Goal: Participate in discussion: Engage in conversation with other users on a specific topic

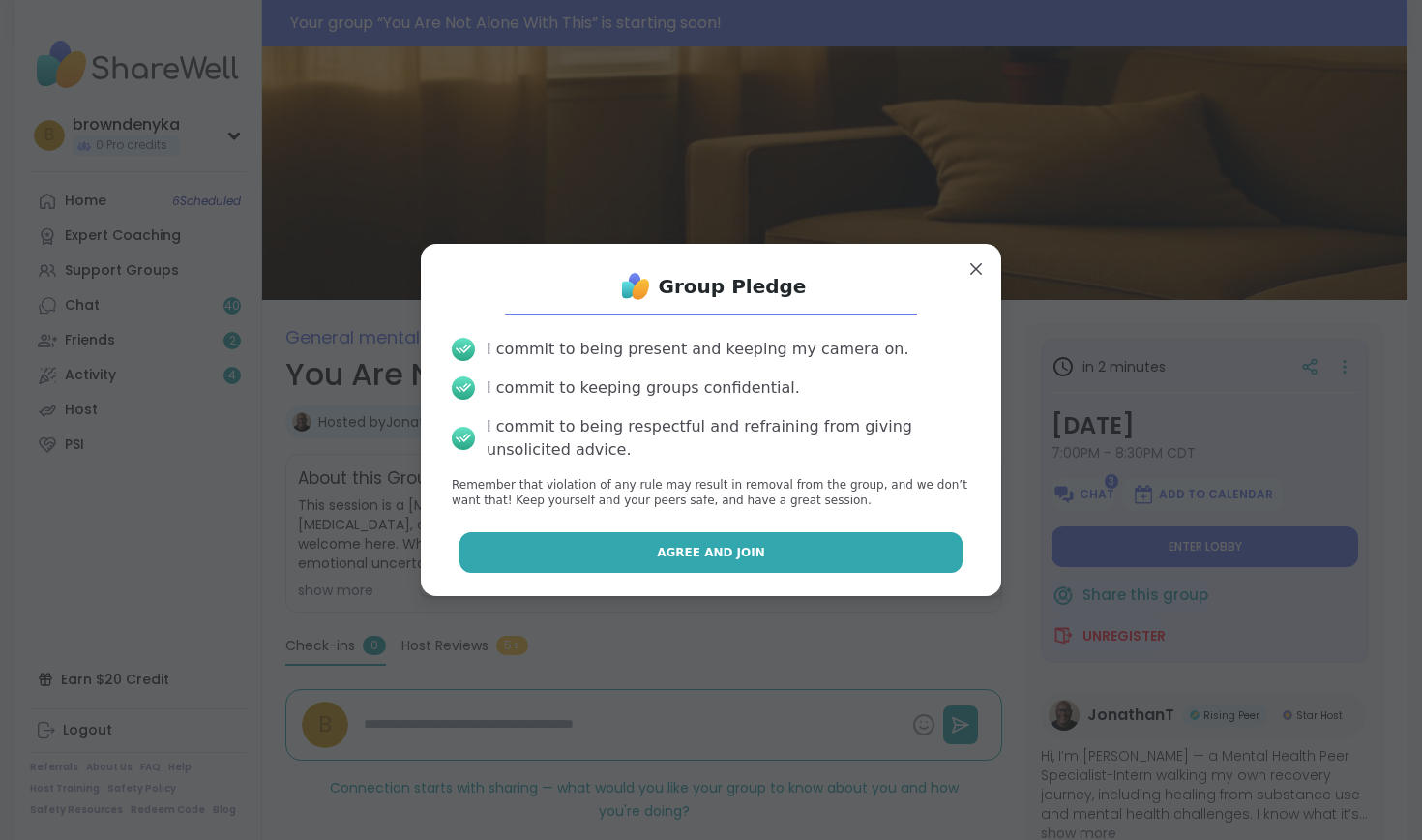
click at [876, 546] on button "Agree and Join" at bounding box center [711, 552] width 504 height 41
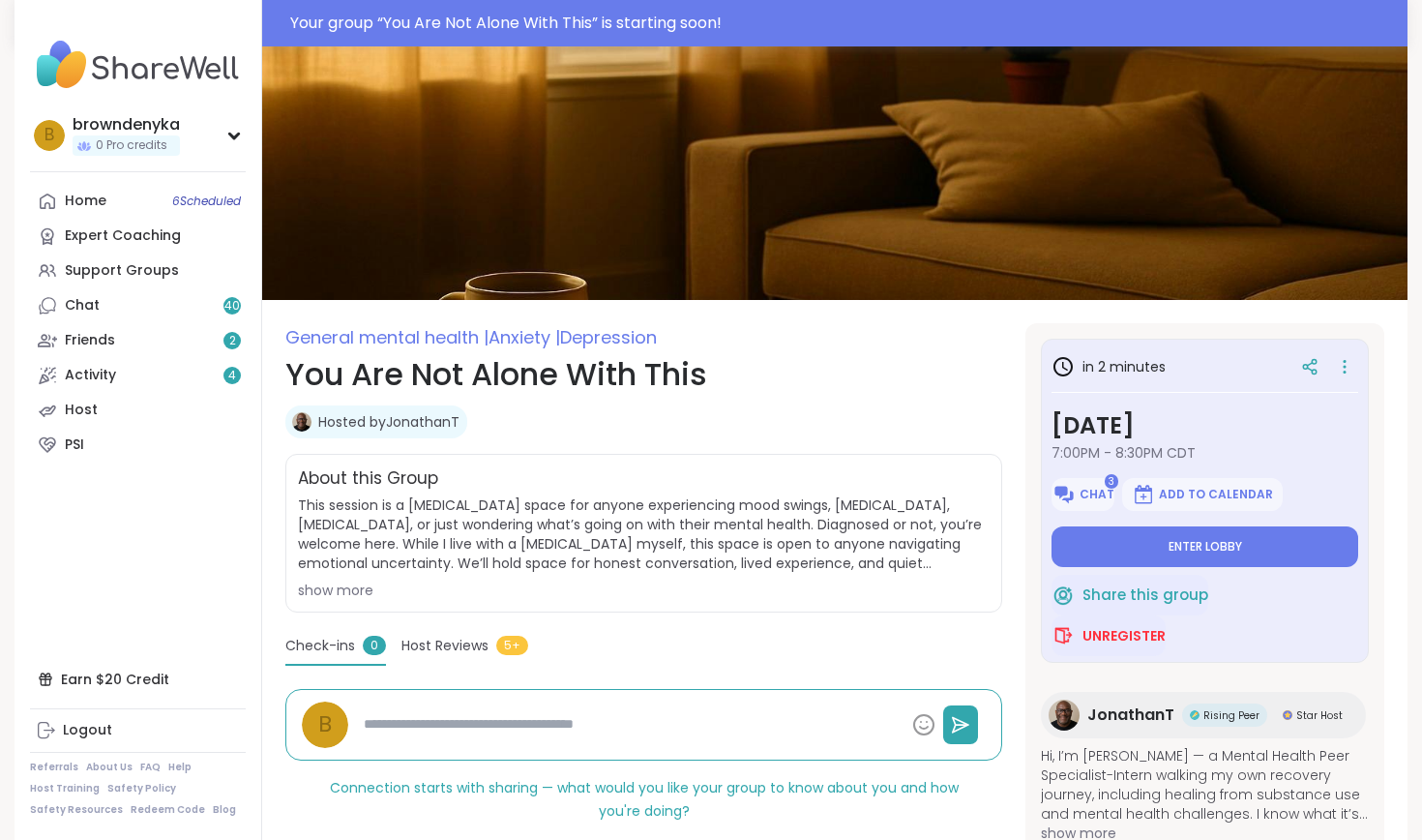
type textarea "*"
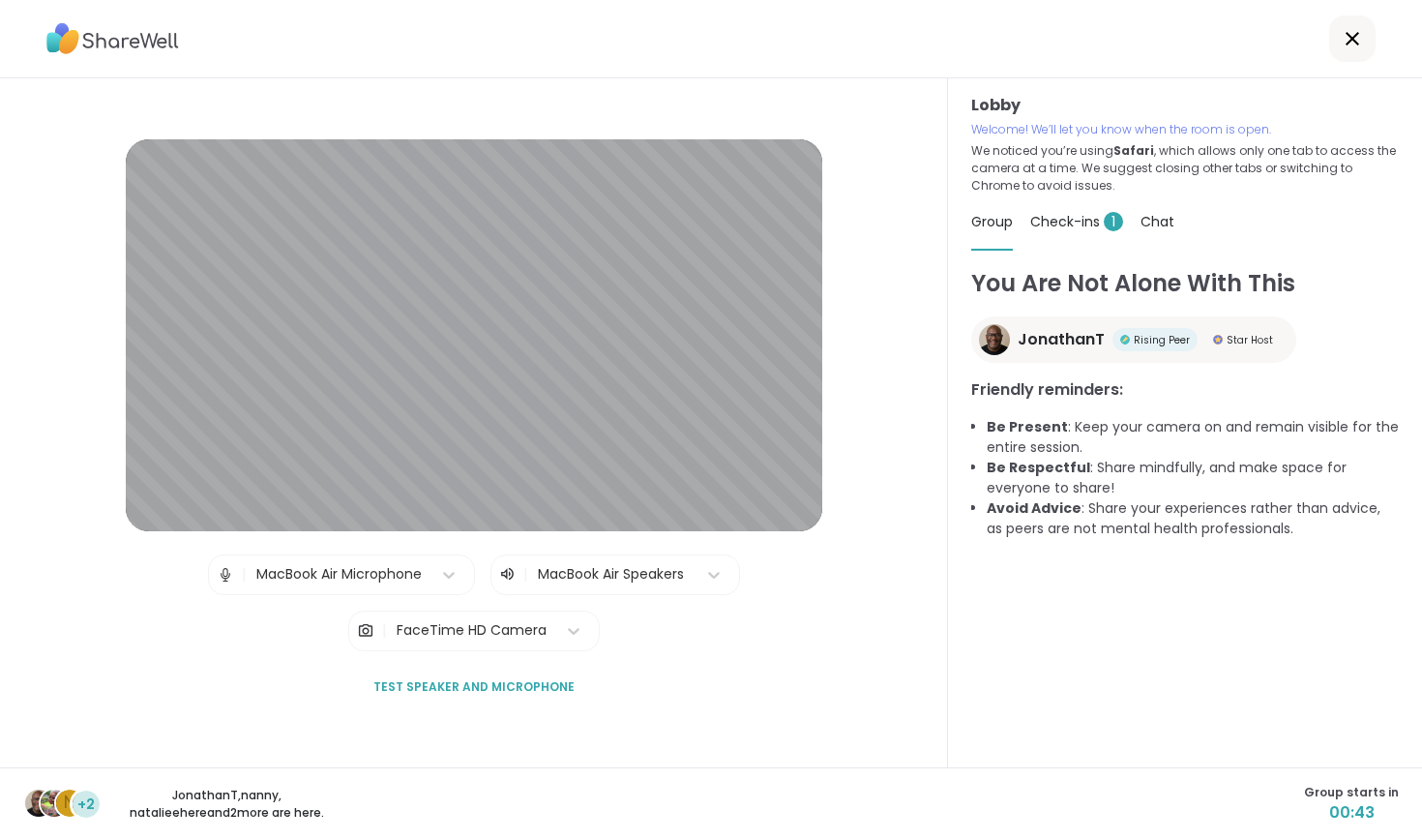
click at [216, 579] on img at bounding box center [225, 574] width 18 height 39
click at [228, 566] on img at bounding box center [225, 574] width 18 height 39
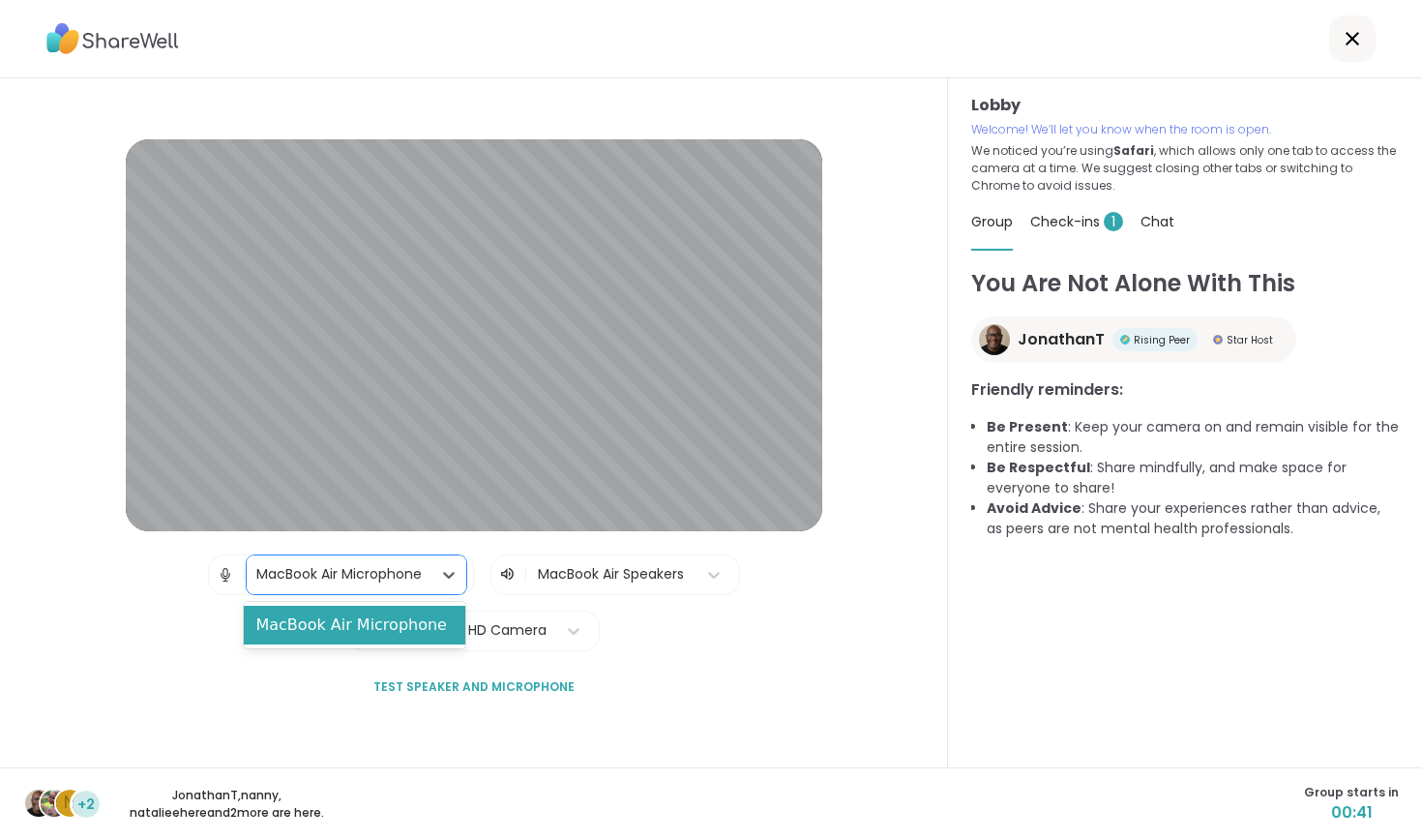
click at [287, 565] on div "MacBook Air Microphone" at bounding box center [338, 574] width 165 height 21
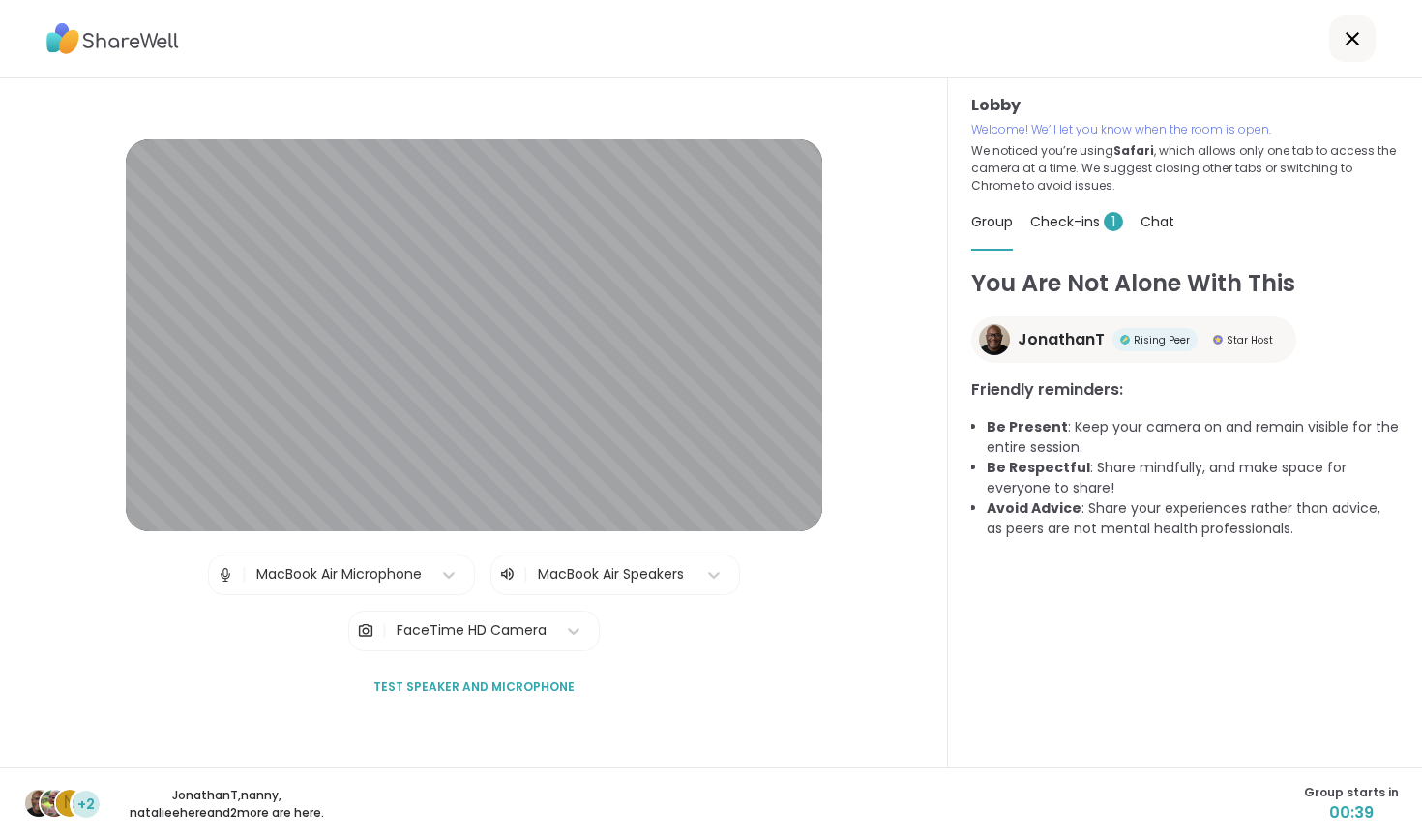
click at [142, 620] on div "Lobby | MacBook Air Microphone | MacBook Air Speakers | FaceTime HD Camera Test…" at bounding box center [473, 423] width 853 height 568
click at [502, 576] on icon at bounding box center [507, 575] width 17 height 20
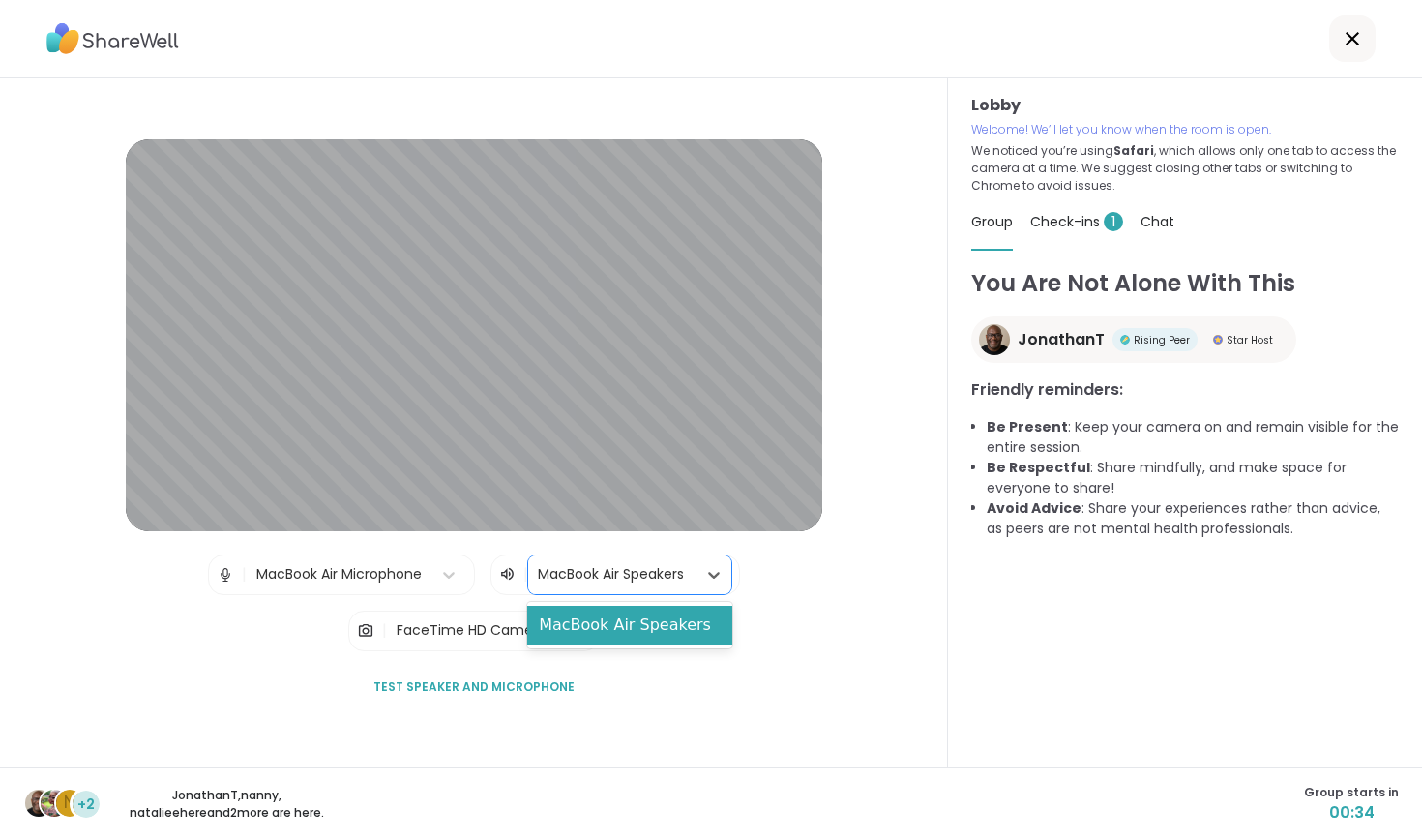
click at [556, 572] on div "MacBook Air Speakers" at bounding box center [612, 574] width 149 height 21
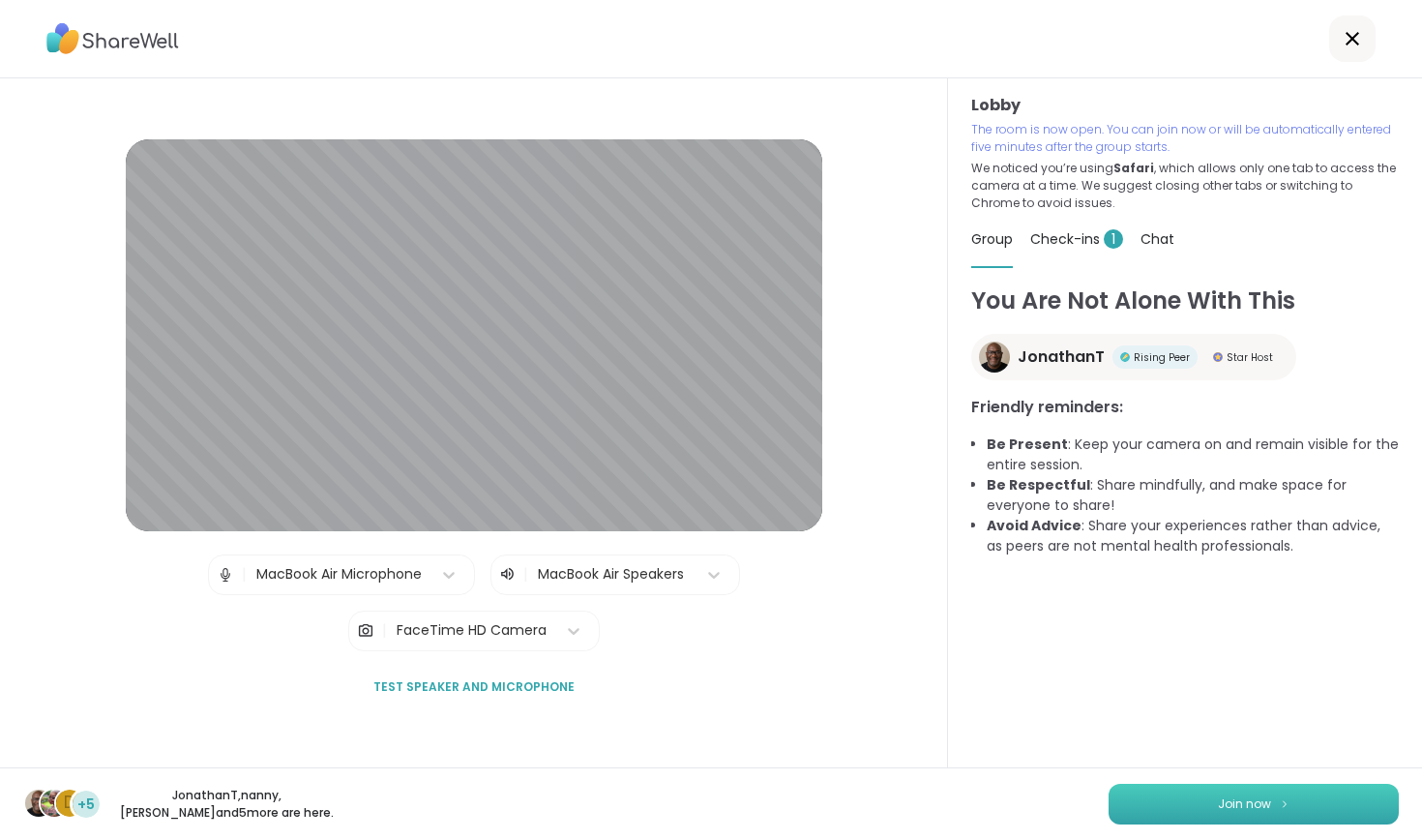
click at [1162, 789] on button "Join now" at bounding box center [1254, 803] width 291 height 41
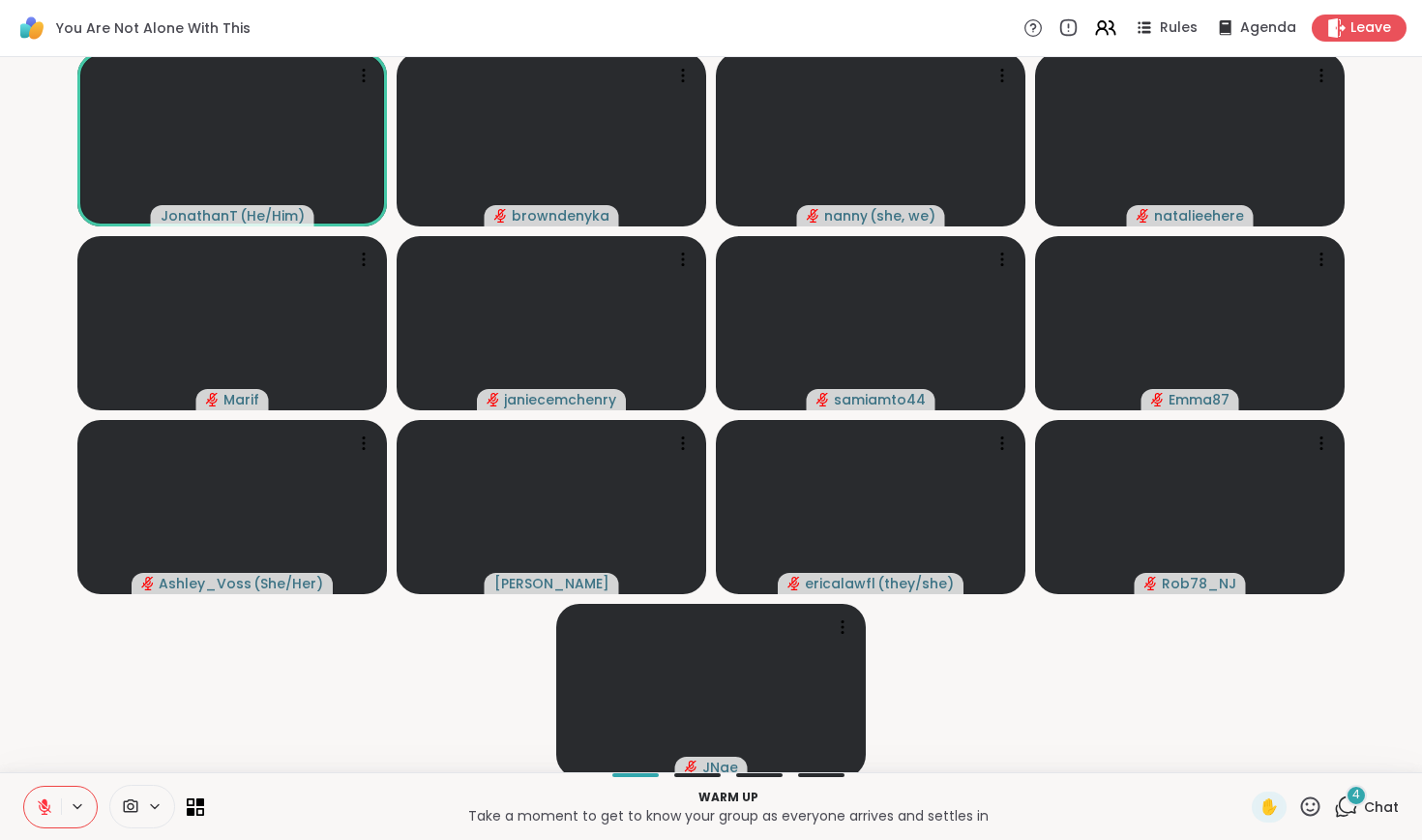
click at [1366, 803] on span "Chat" at bounding box center [1381, 807] width 35 height 20
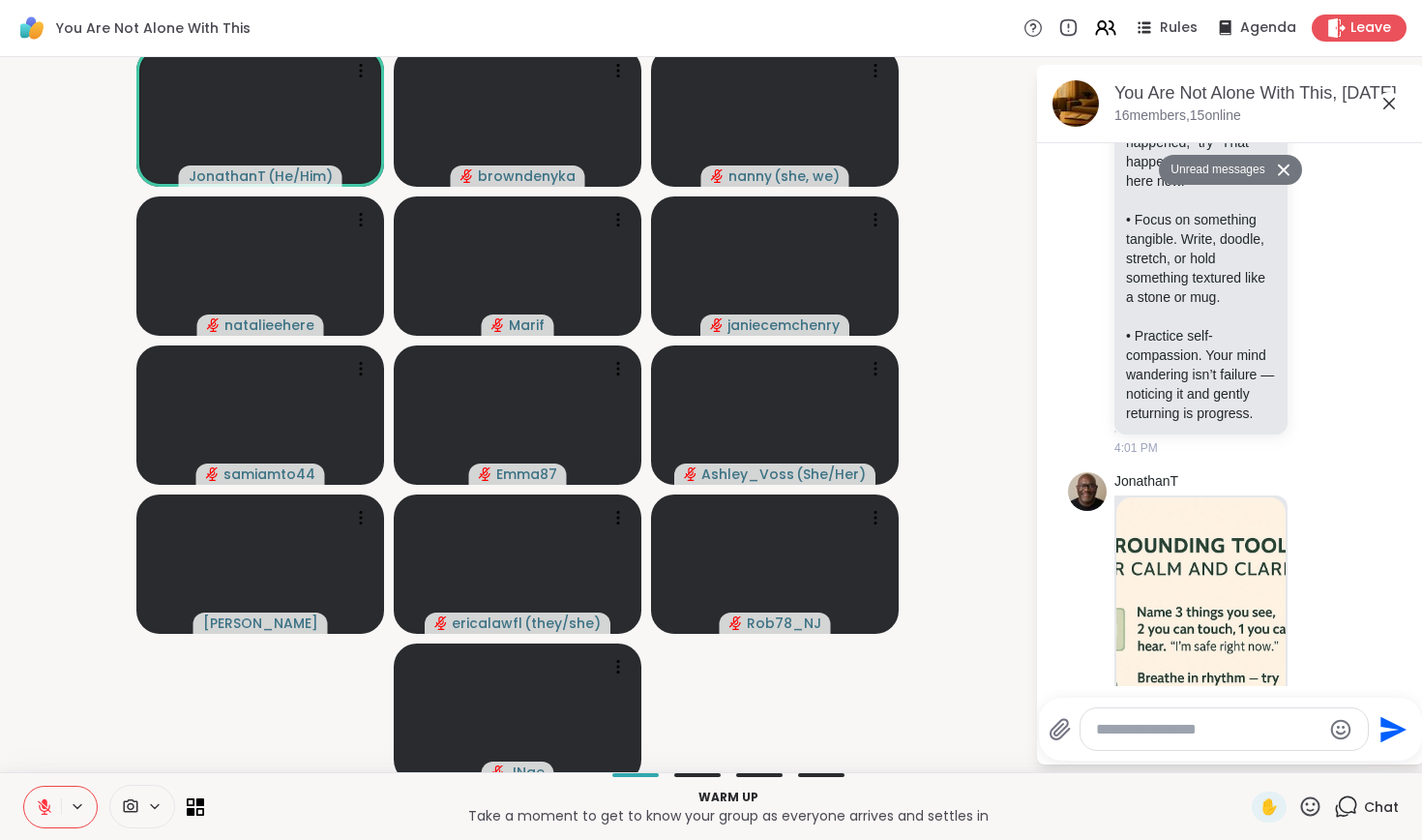
scroll to position [3856, 0]
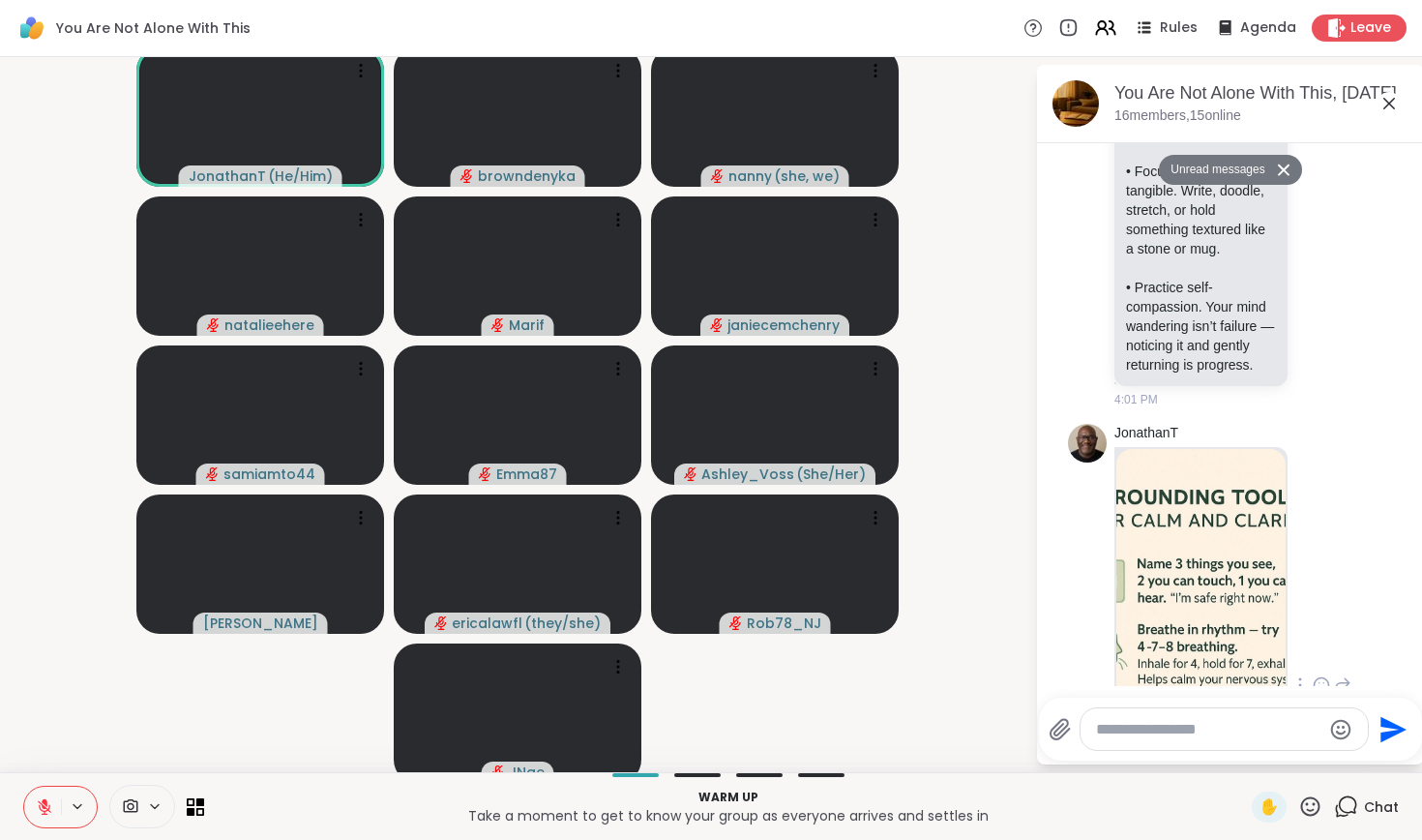
click at [1223, 571] on img at bounding box center [1201, 679] width 169 height 461
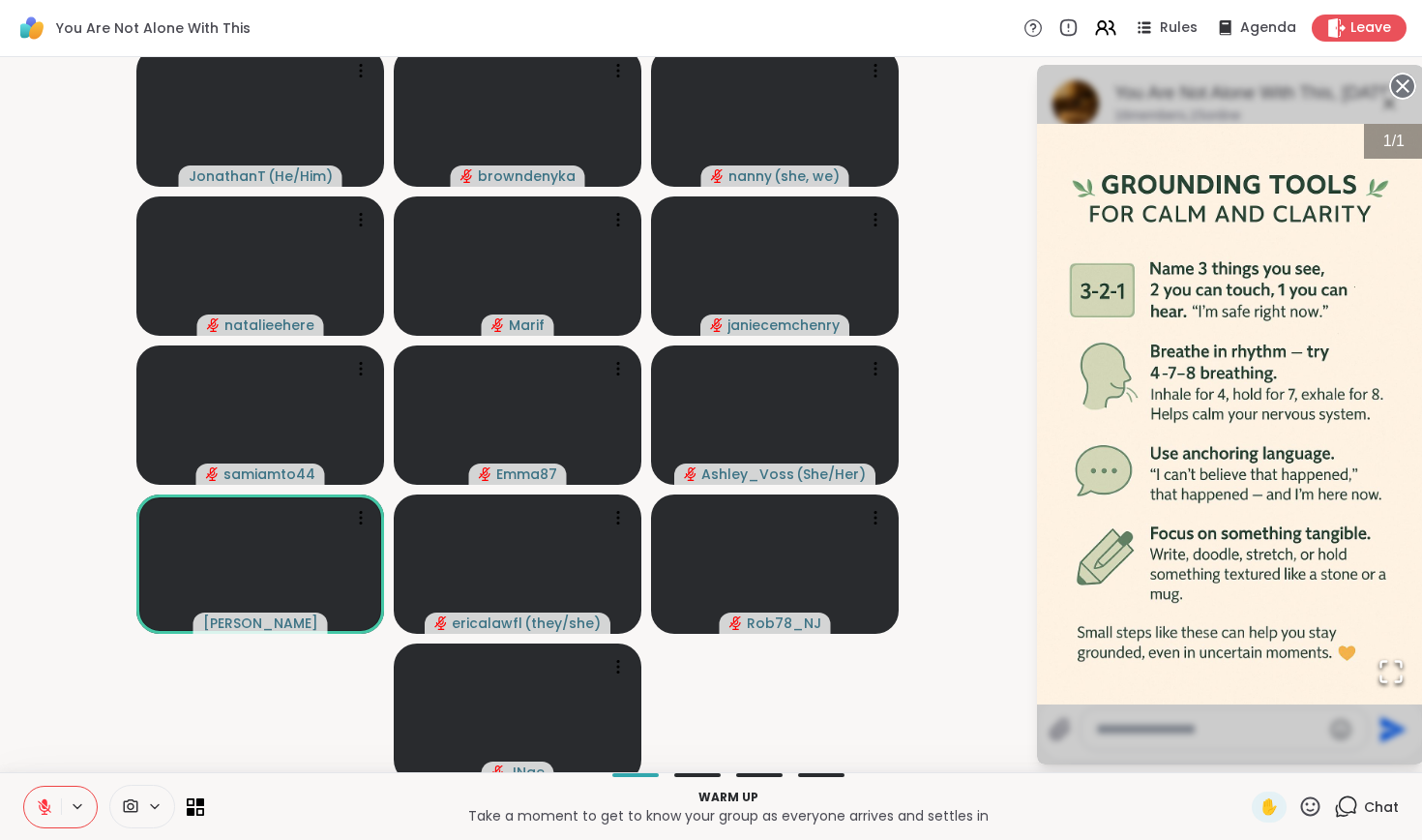
click at [1330, 706] on div "1 / 1" at bounding box center [1231, 415] width 387 height 700
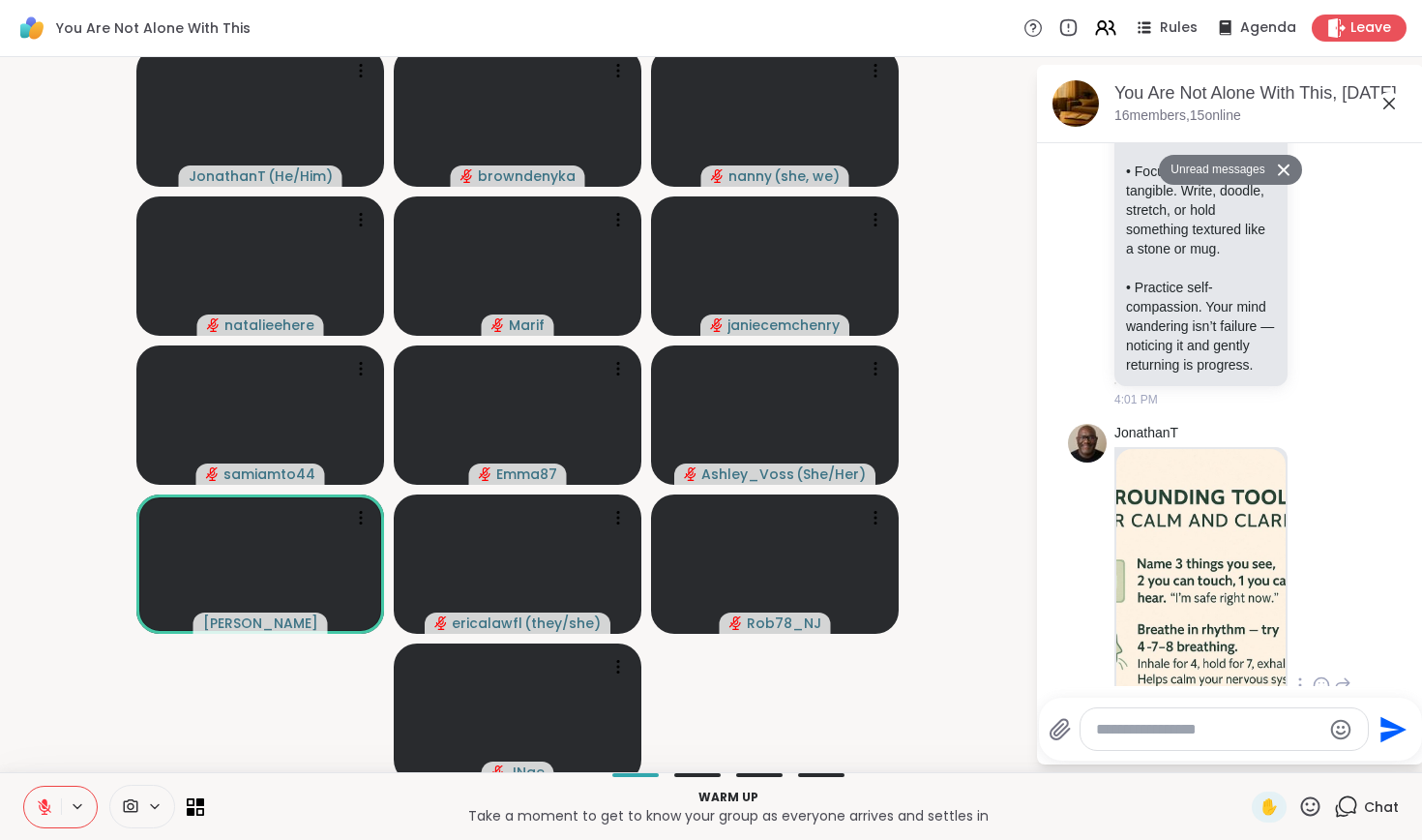
scroll to position [3899, 0]
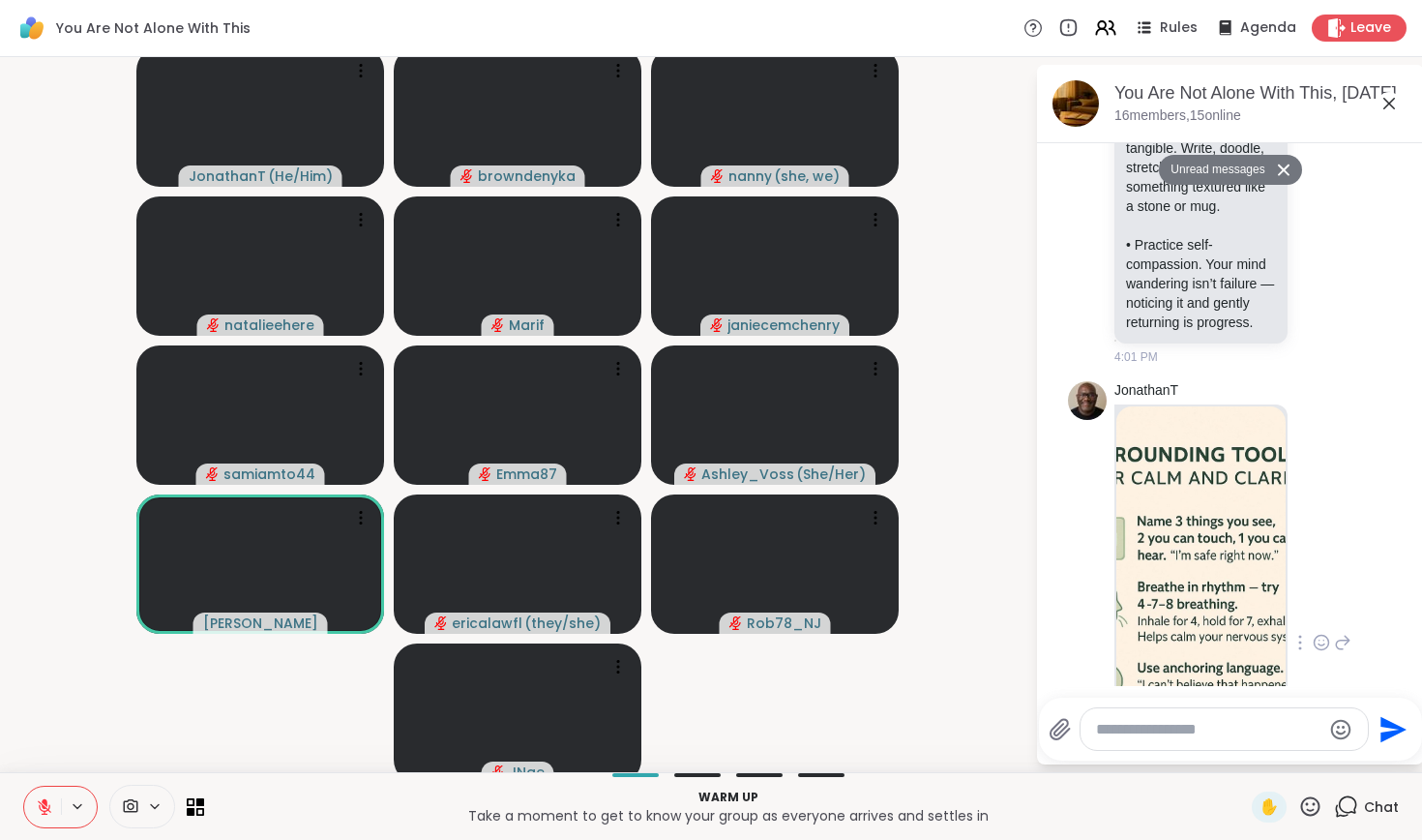
click at [1300, 635] on icon at bounding box center [1301, 642] width 2 height 14
click at [1277, 667] on icon at bounding box center [1278, 671] width 20 height 20
click at [1340, 636] on icon at bounding box center [1343, 642] width 18 height 24
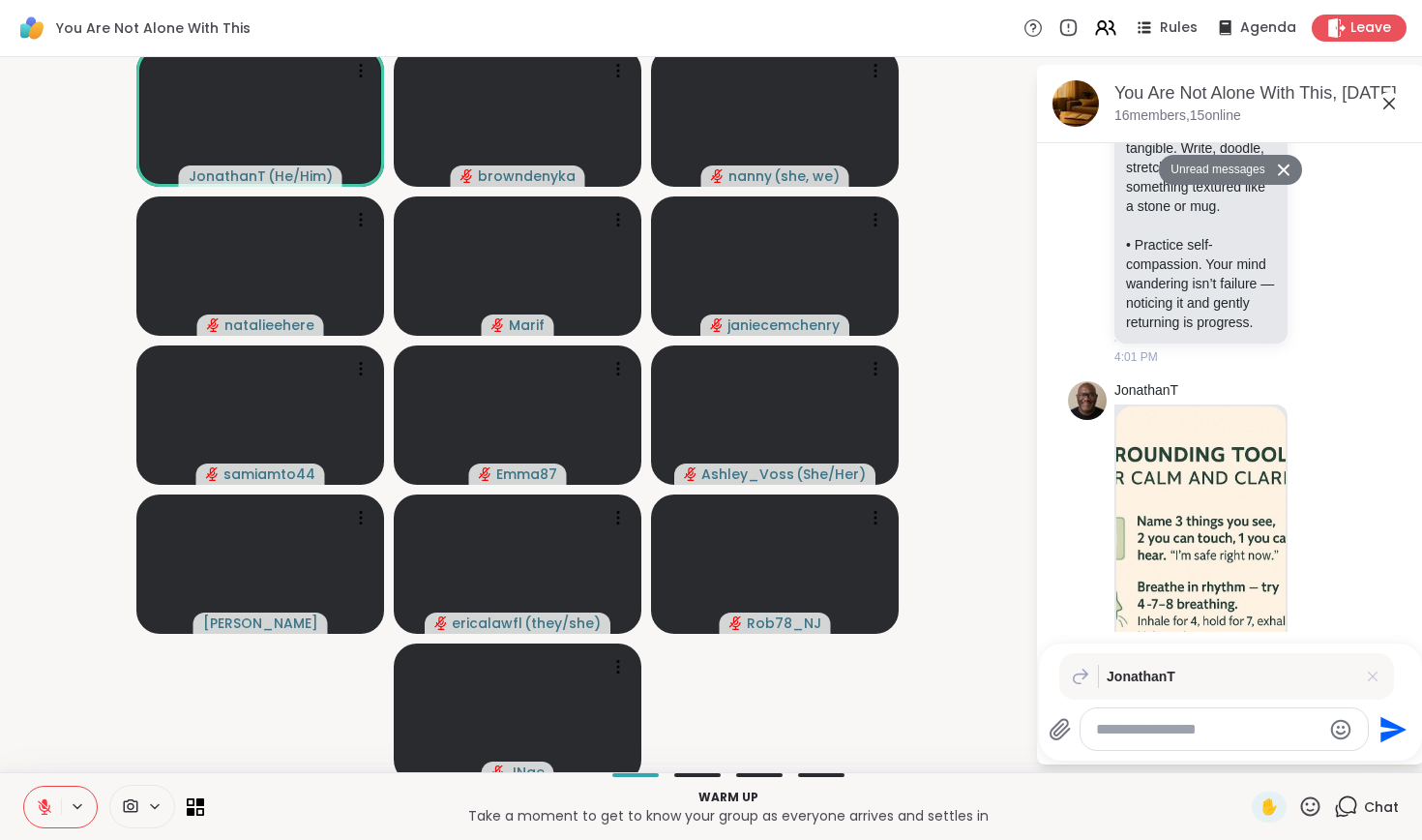
click at [1372, 676] on icon at bounding box center [1374, 677] width 20 height 20
click at [1202, 624] on img at bounding box center [1201, 636] width 169 height 461
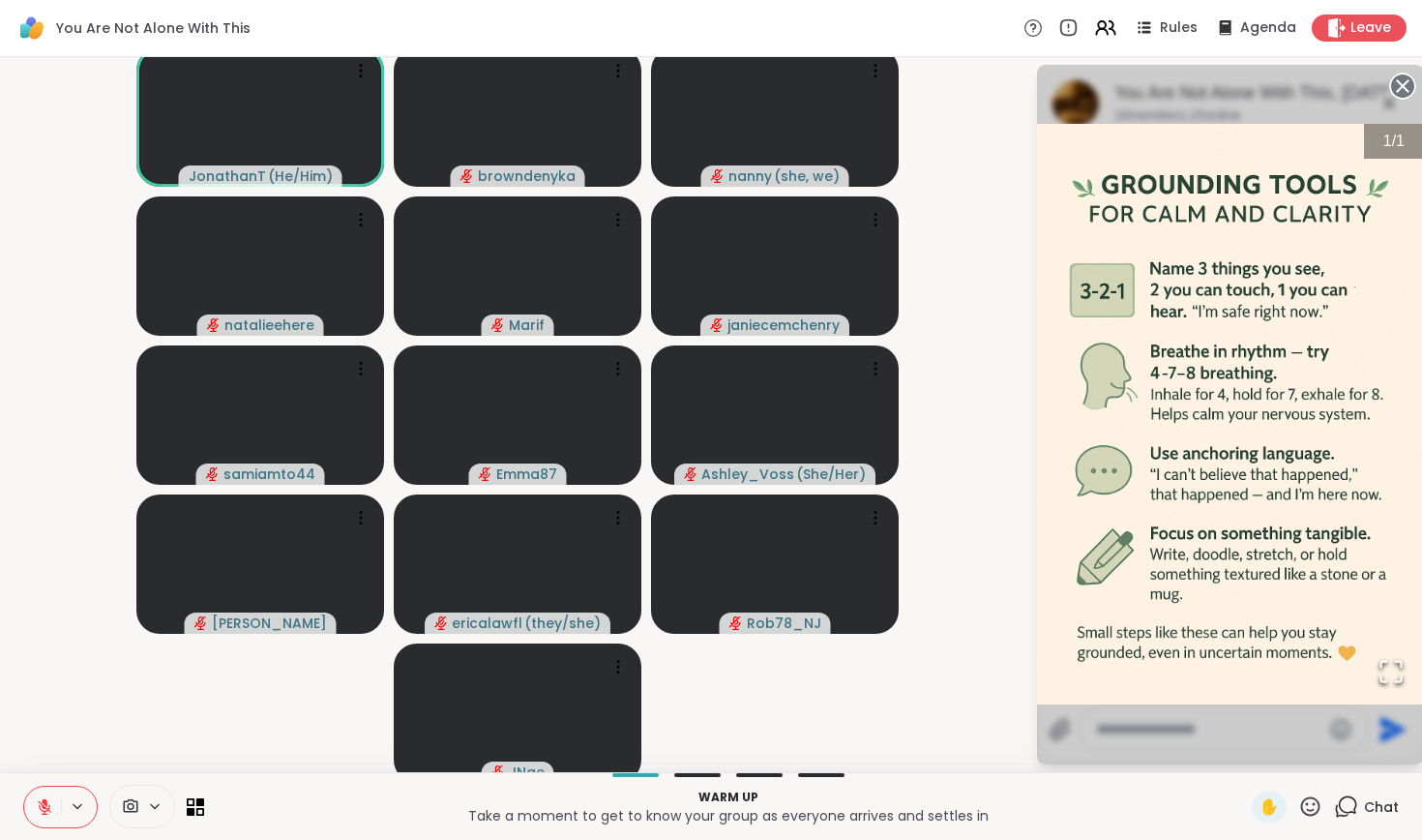
click at [1202, 624] on img "Go to Slide 1" at bounding box center [1231, 414] width 387 height 581
click at [1404, 80] on circle at bounding box center [1403, 86] width 24 height 24
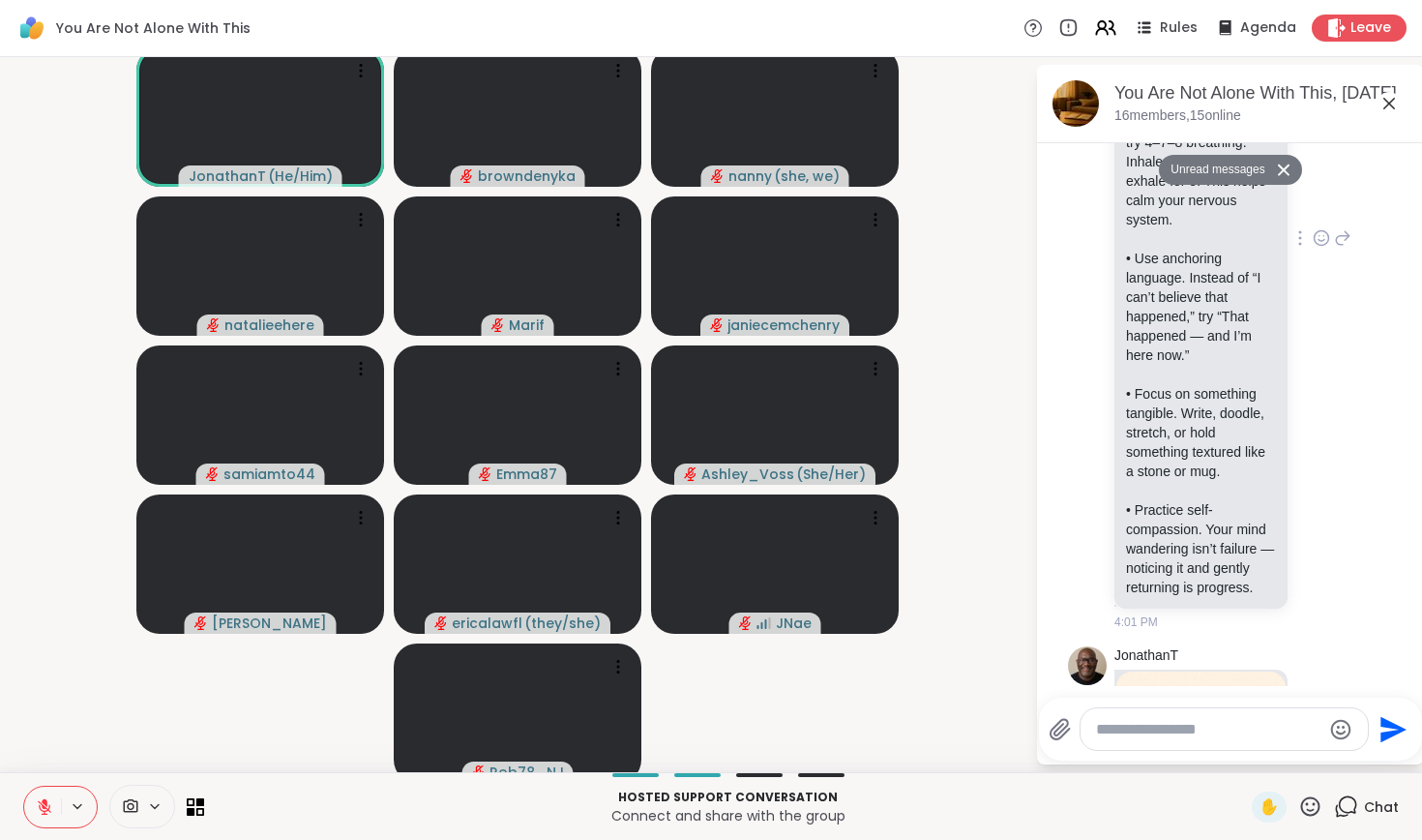
scroll to position [3632, 0]
click at [1301, 238] on icon at bounding box center [1300, 240] width 4 height 16
click at [1274, 267] on icon at bounding box center [1278, 268] width 16 height 18
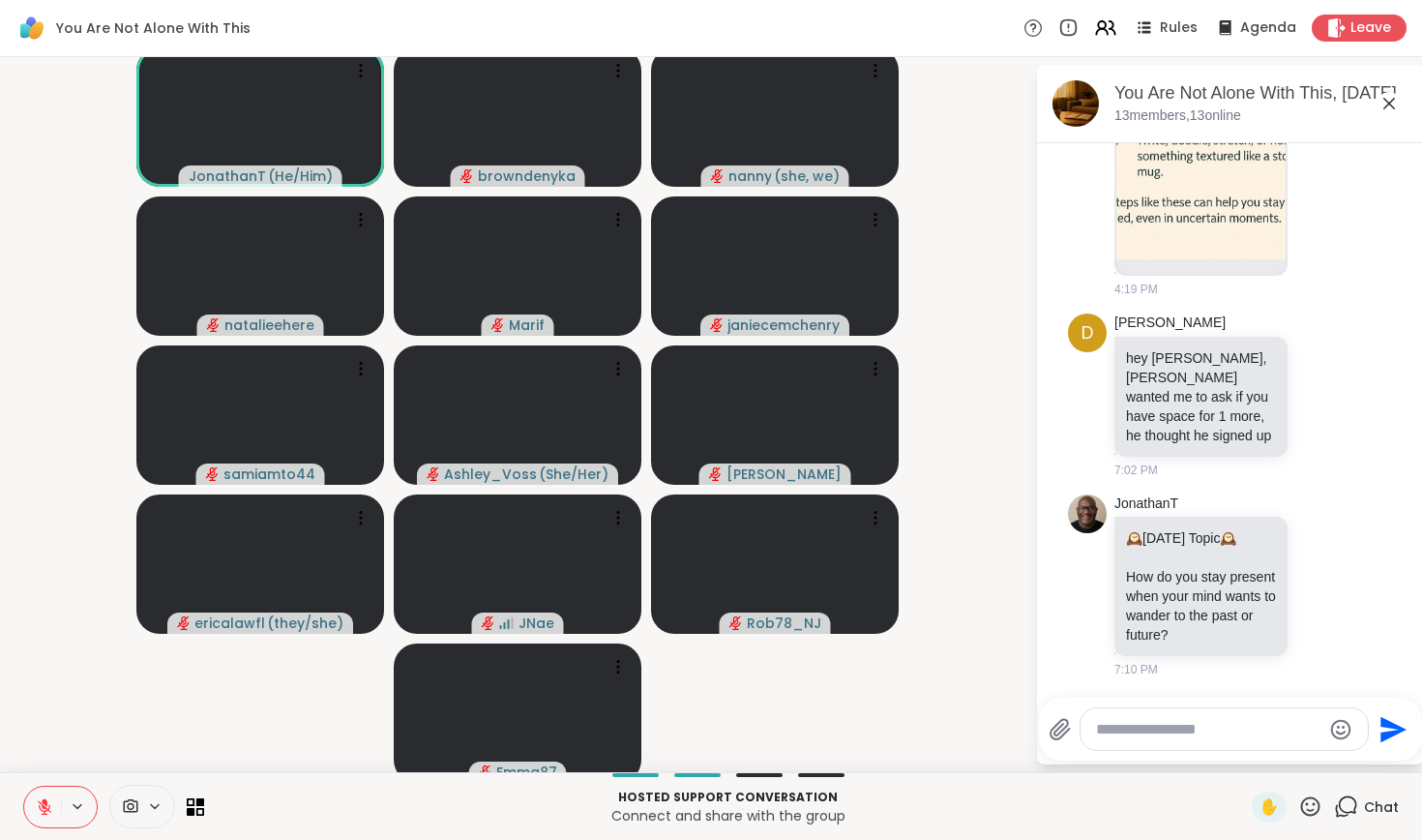
scroll to position [4453, 0]
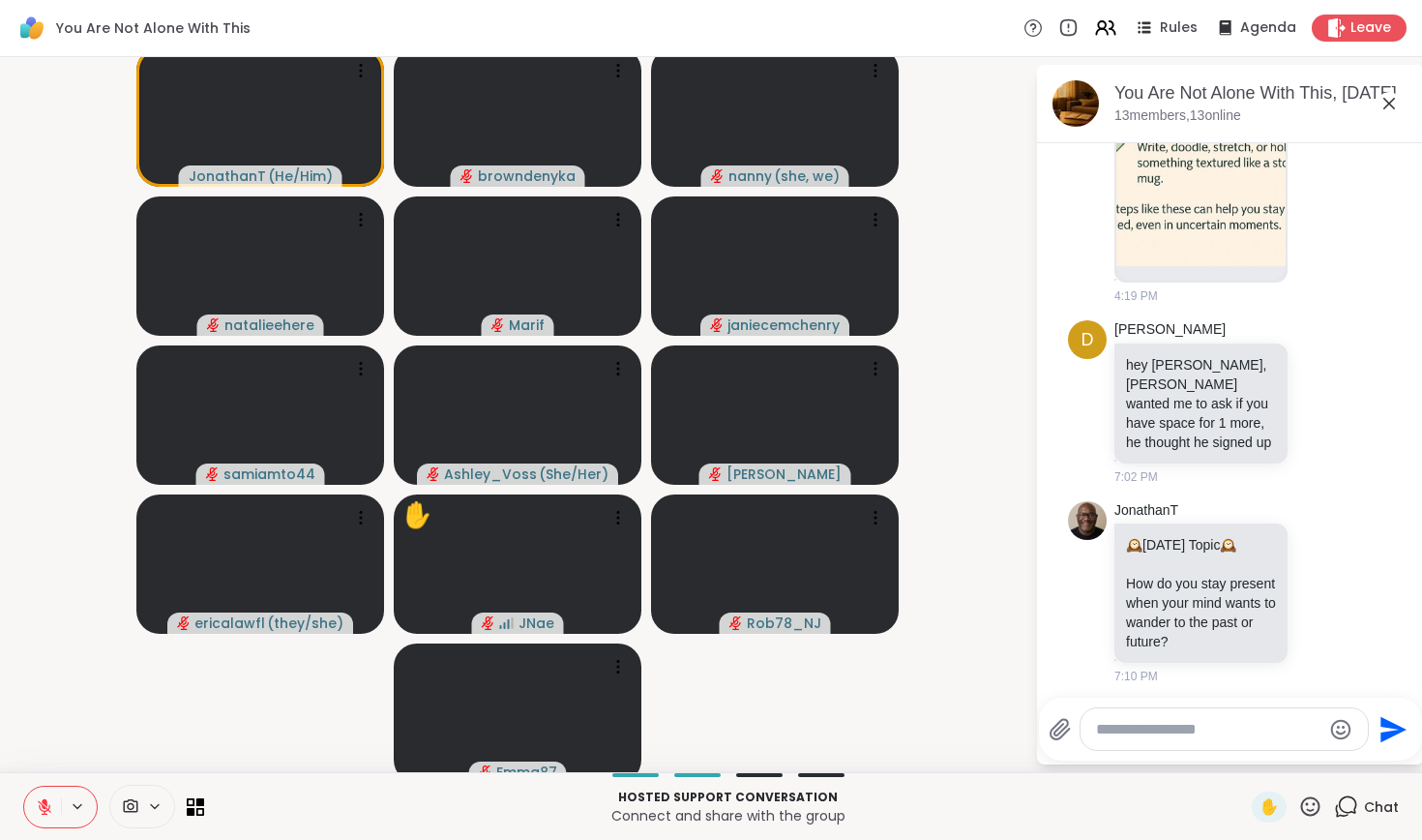
click at [1156, 729] on textarea "Type your message" at bounding box center [1209, 730] width 225 height 20
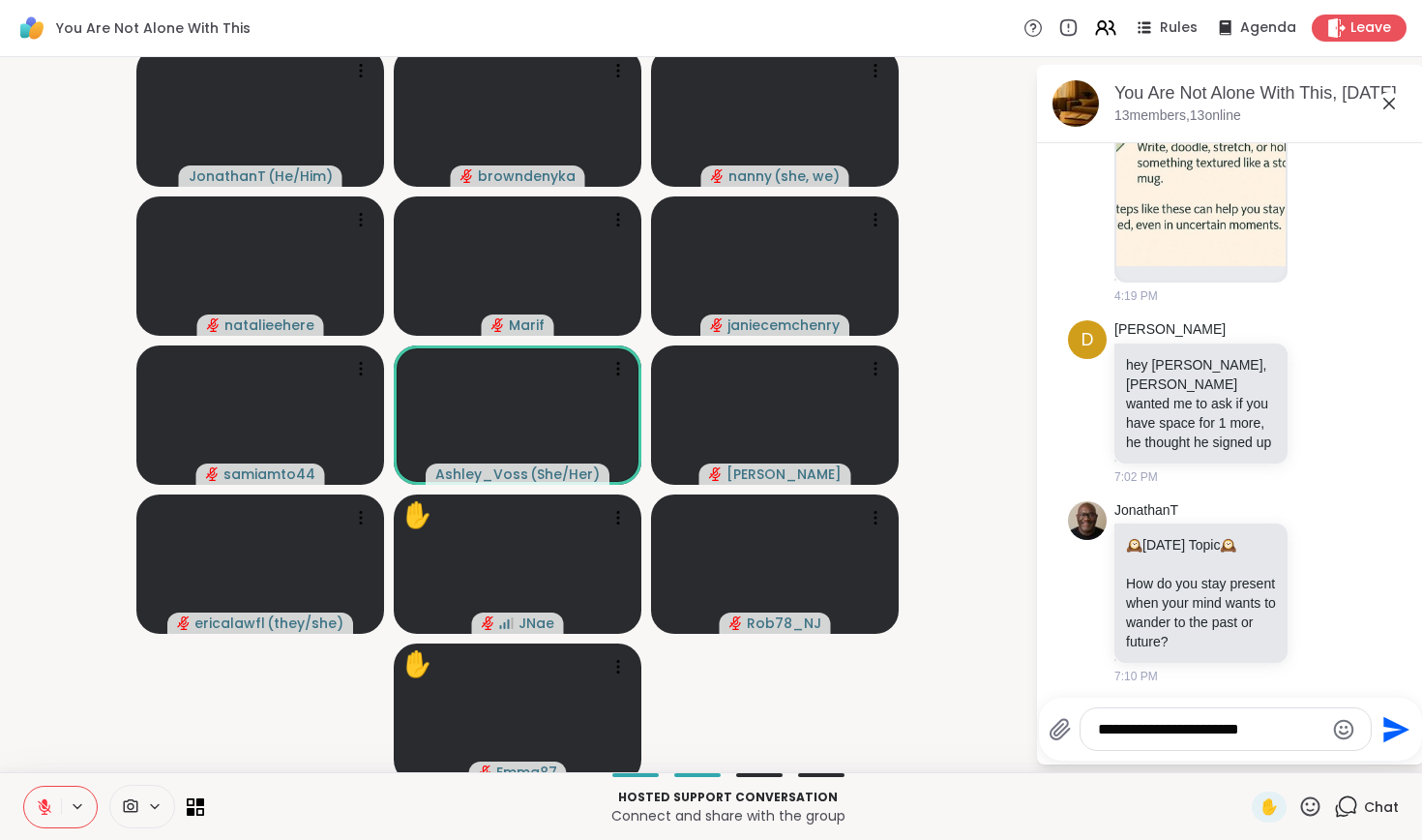
type textarea "**********"
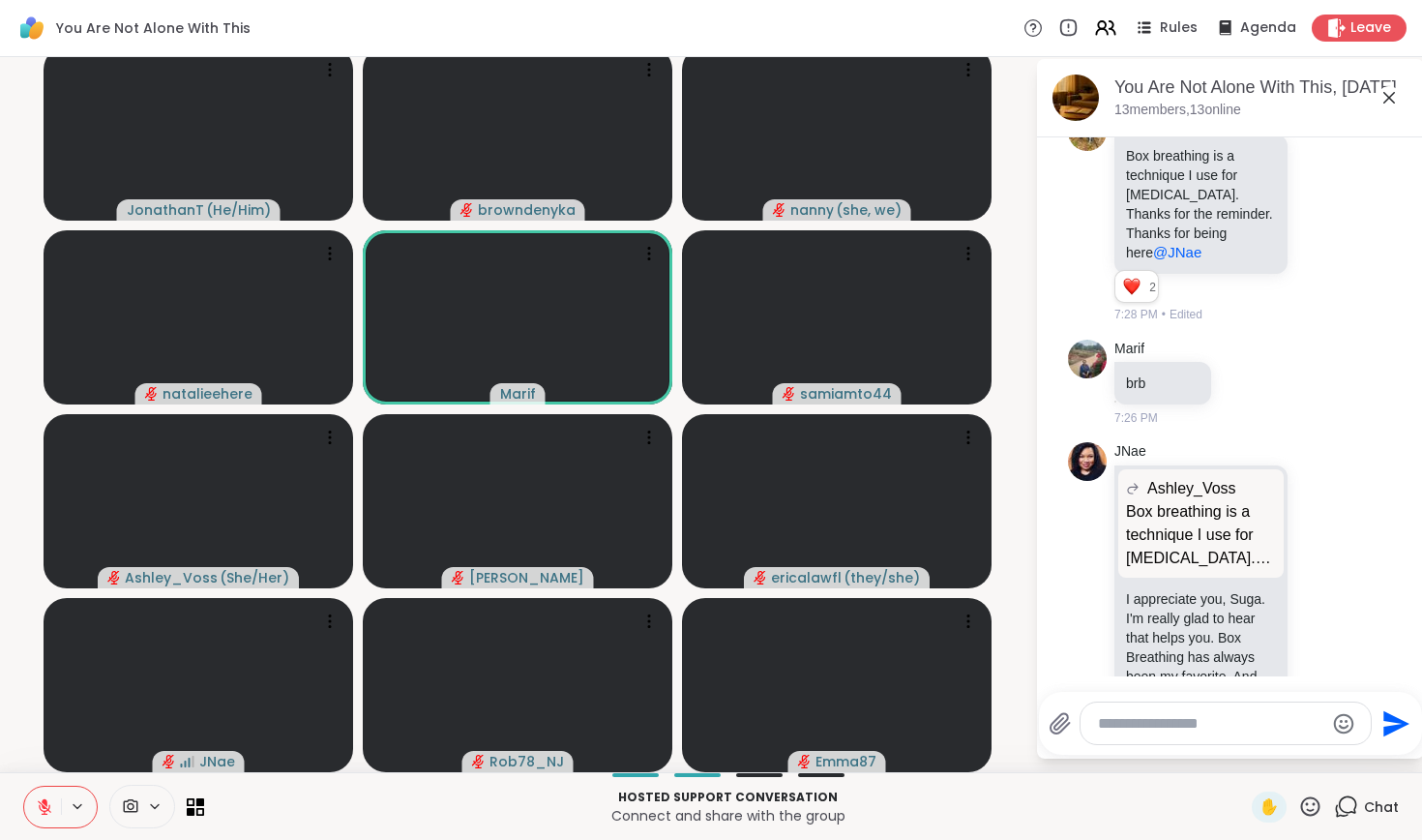
scroll to position [5836, 0]
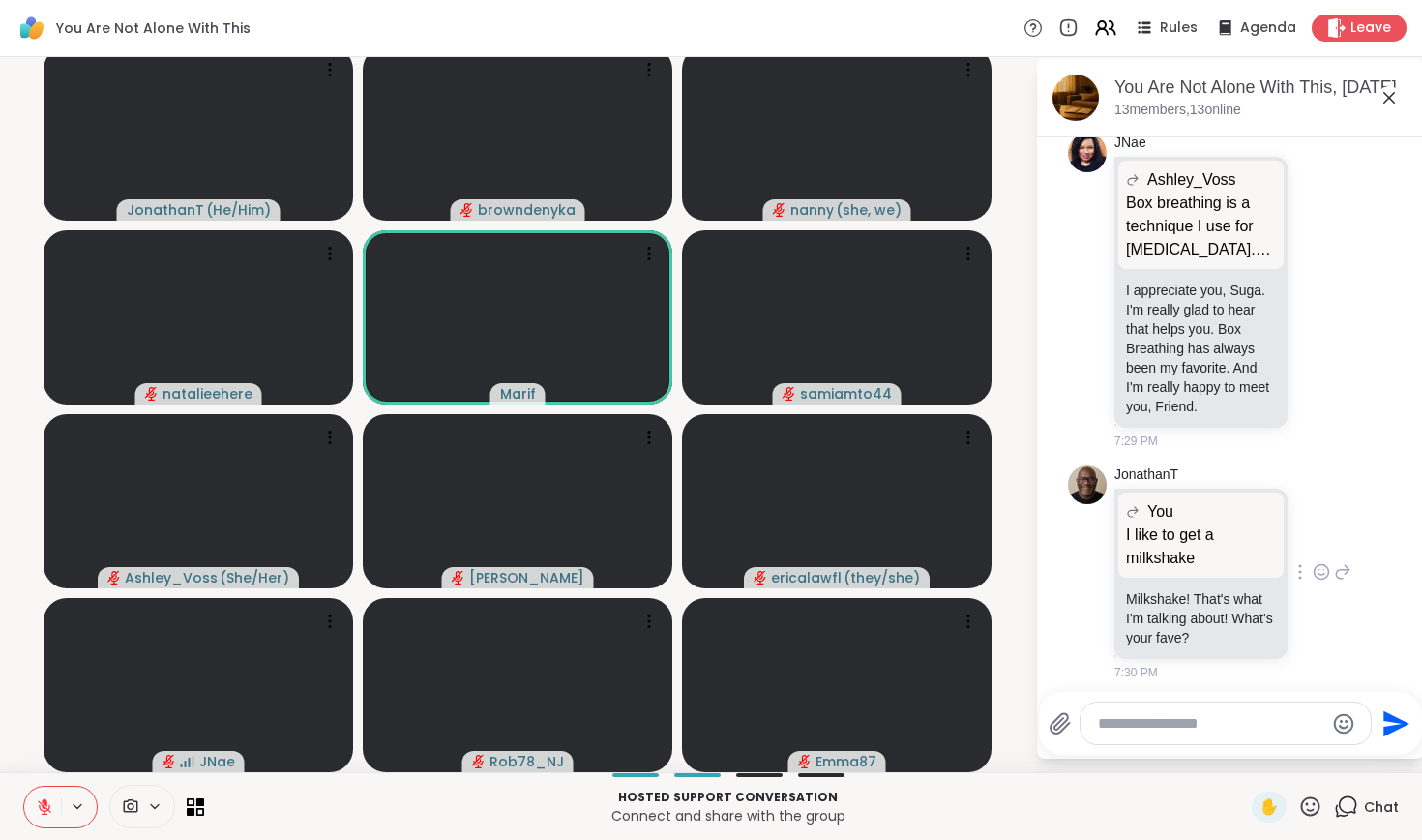
click at [1337, 566] on icon at bounding box center [1344, 573] width 14 height 14
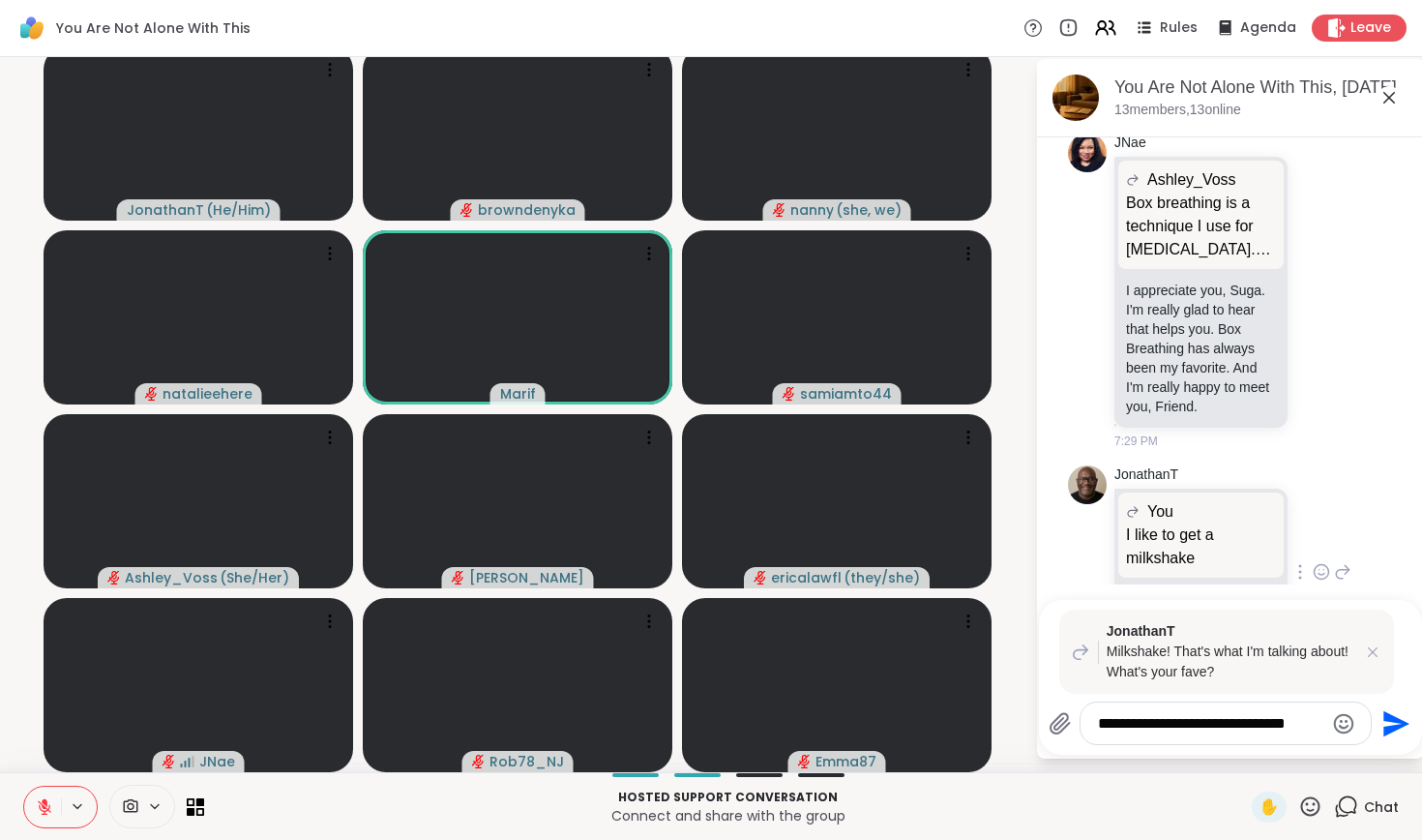
scroll to position [0, 0]
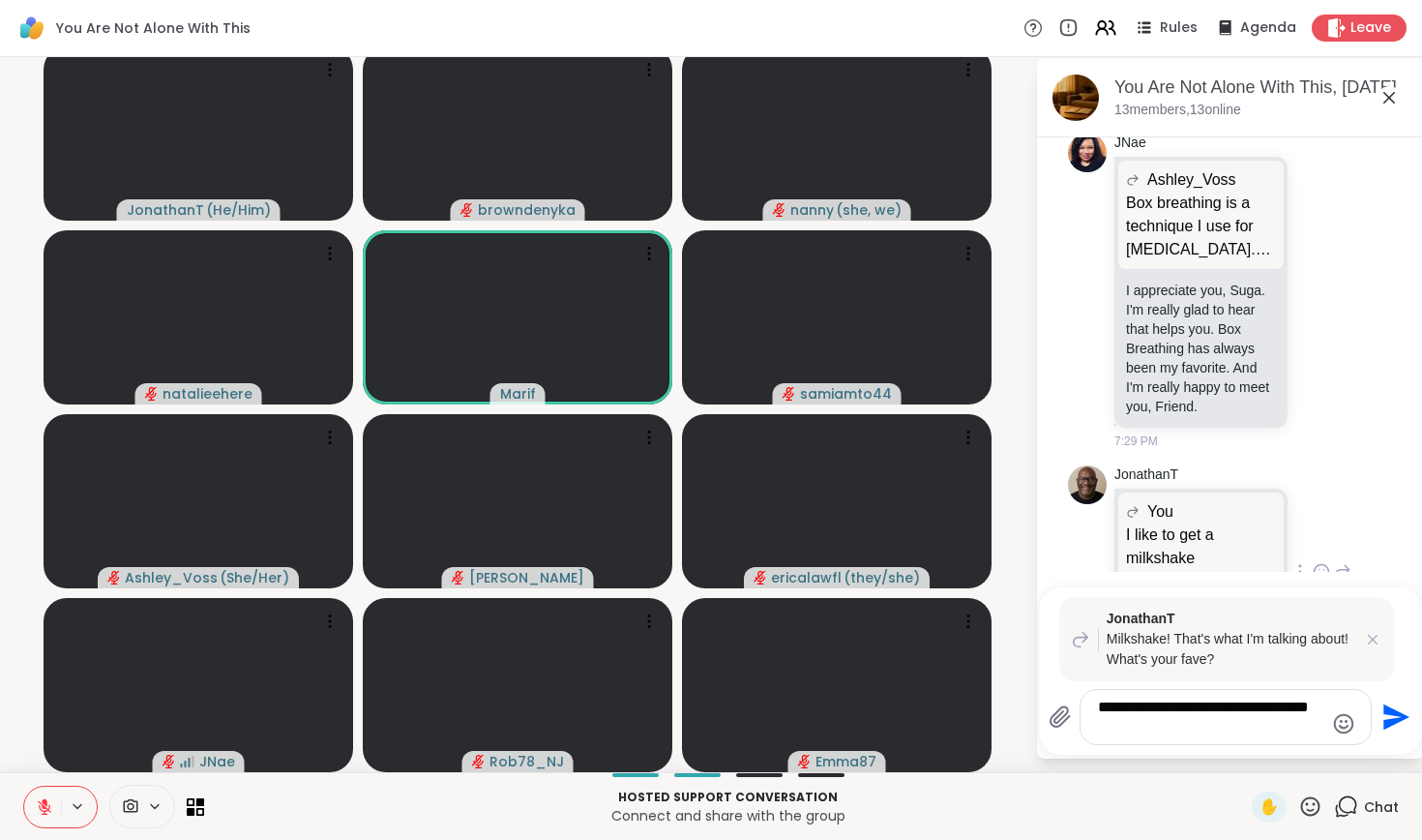
type textarea "**********"
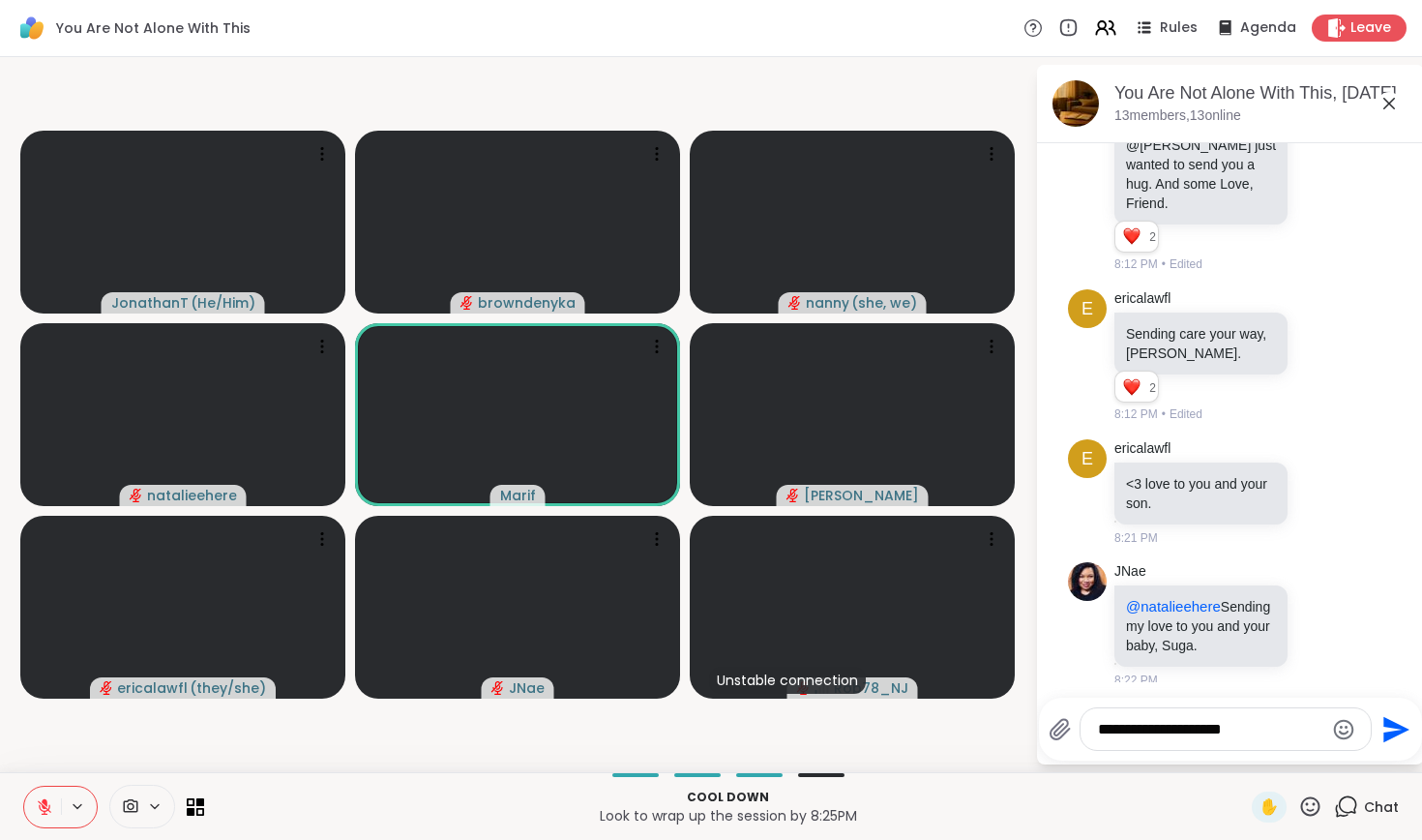
scroll to position [9679, 0]
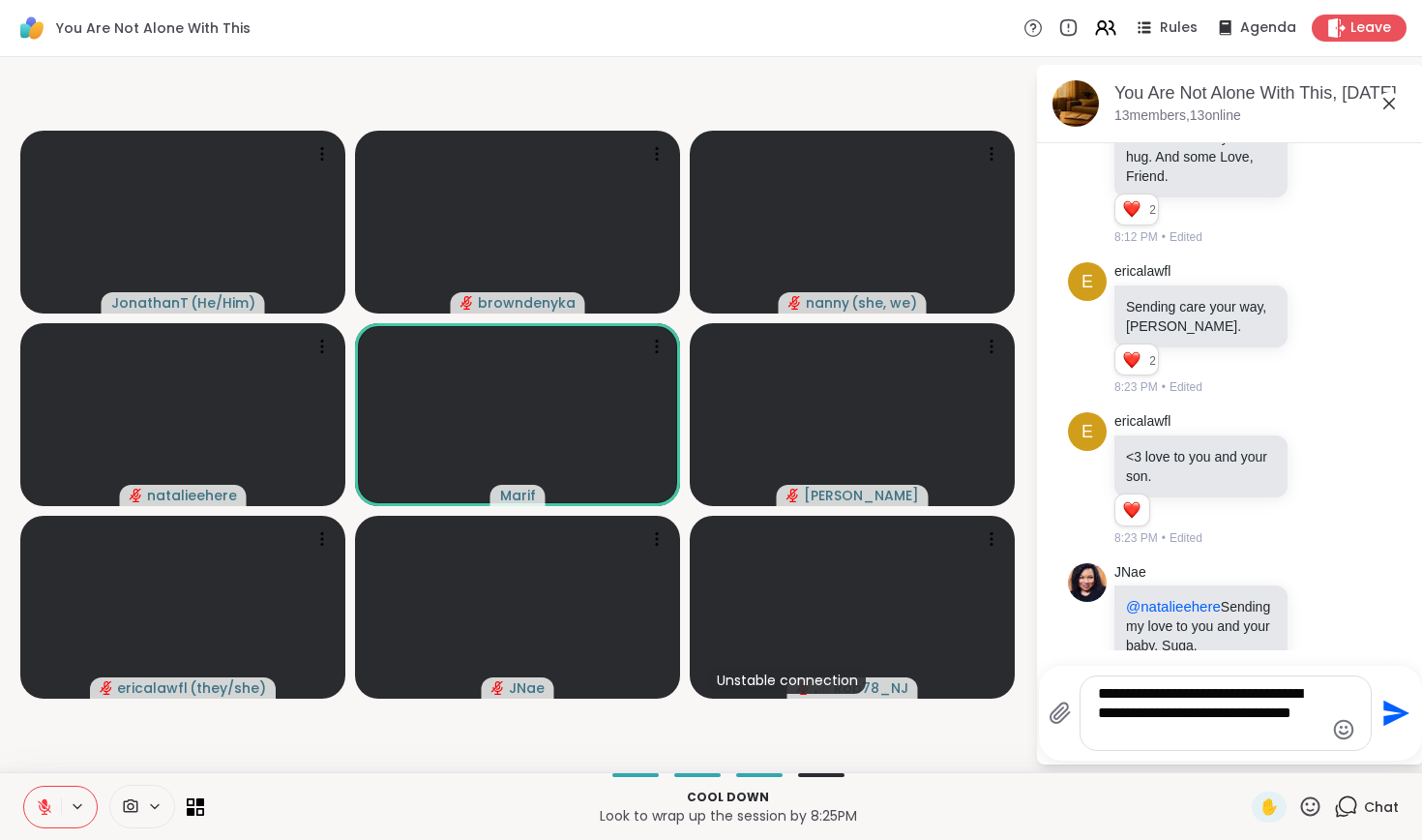
type textarea "**********"
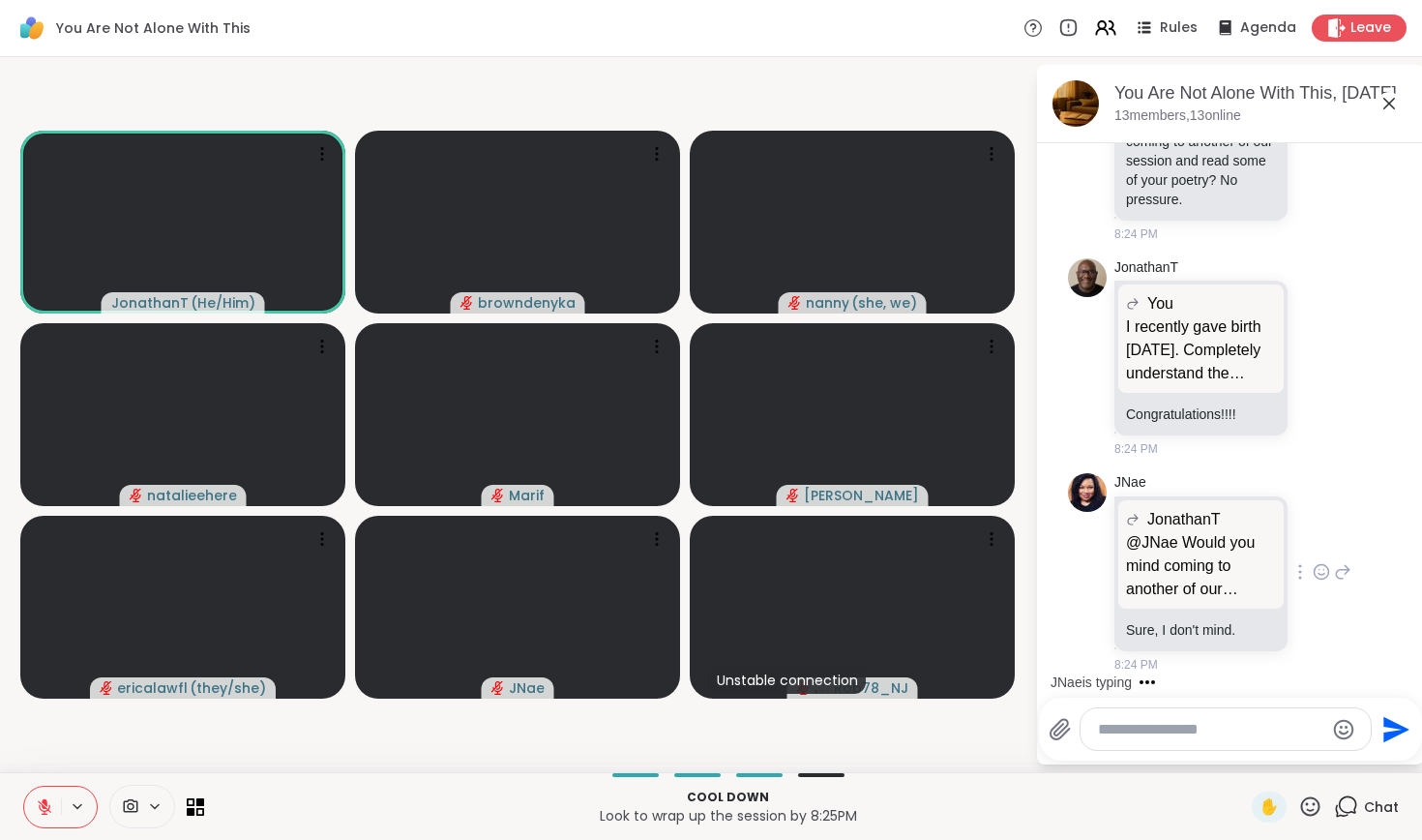
scroll to position [10626, 0]
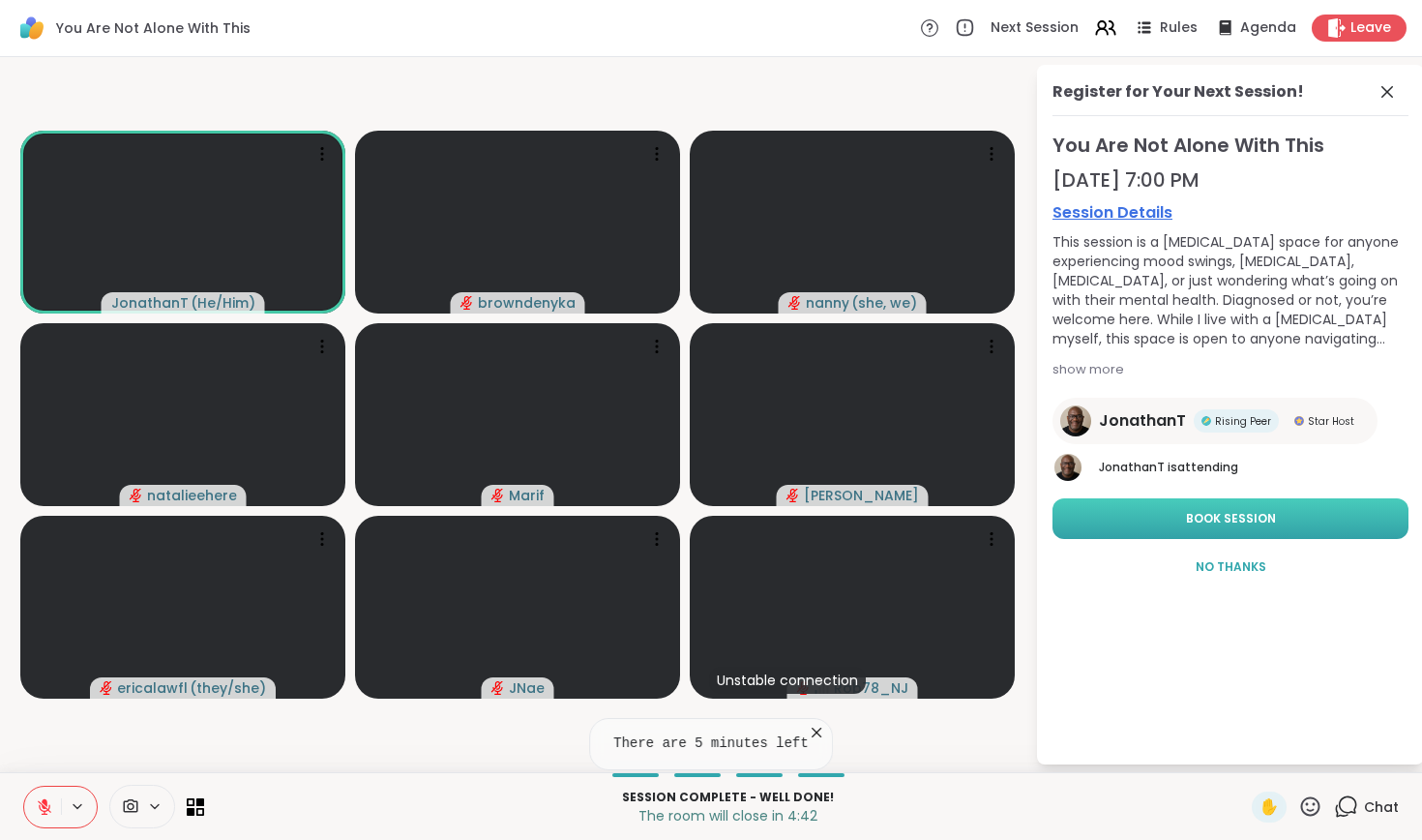
click at [1278, 529] on button "Book Session" at bounding box center [1230, 518] width 356 height 41
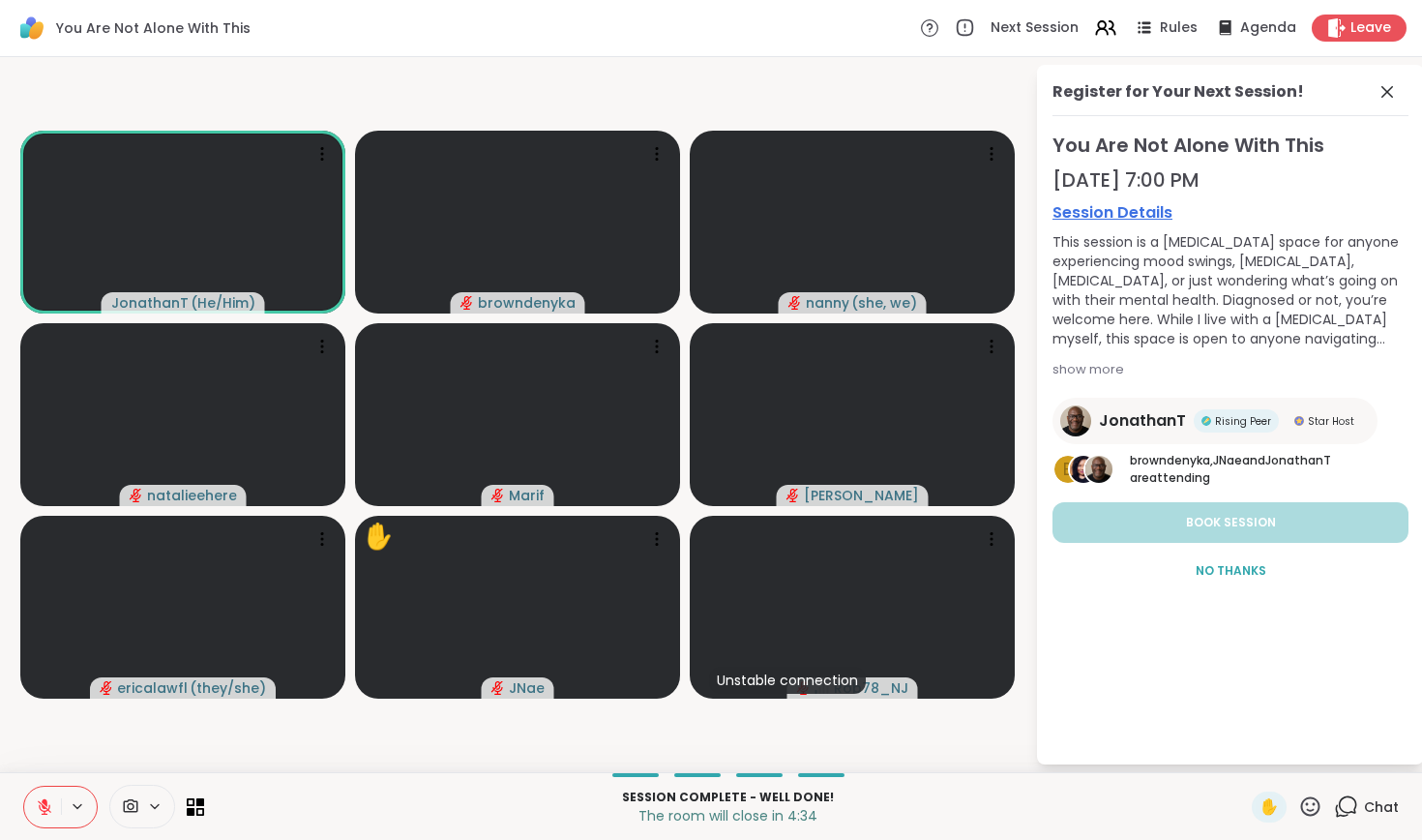
click at [1391, 79] on div "Register for Your Next Session! You Are Not Alone With This [DATE] 7:00 PM Sess…" at bounding box center [1231, 415] width 387 height 700
click at [1386, 95] on icon at bounding box center [1387, 92] width 24 height 24
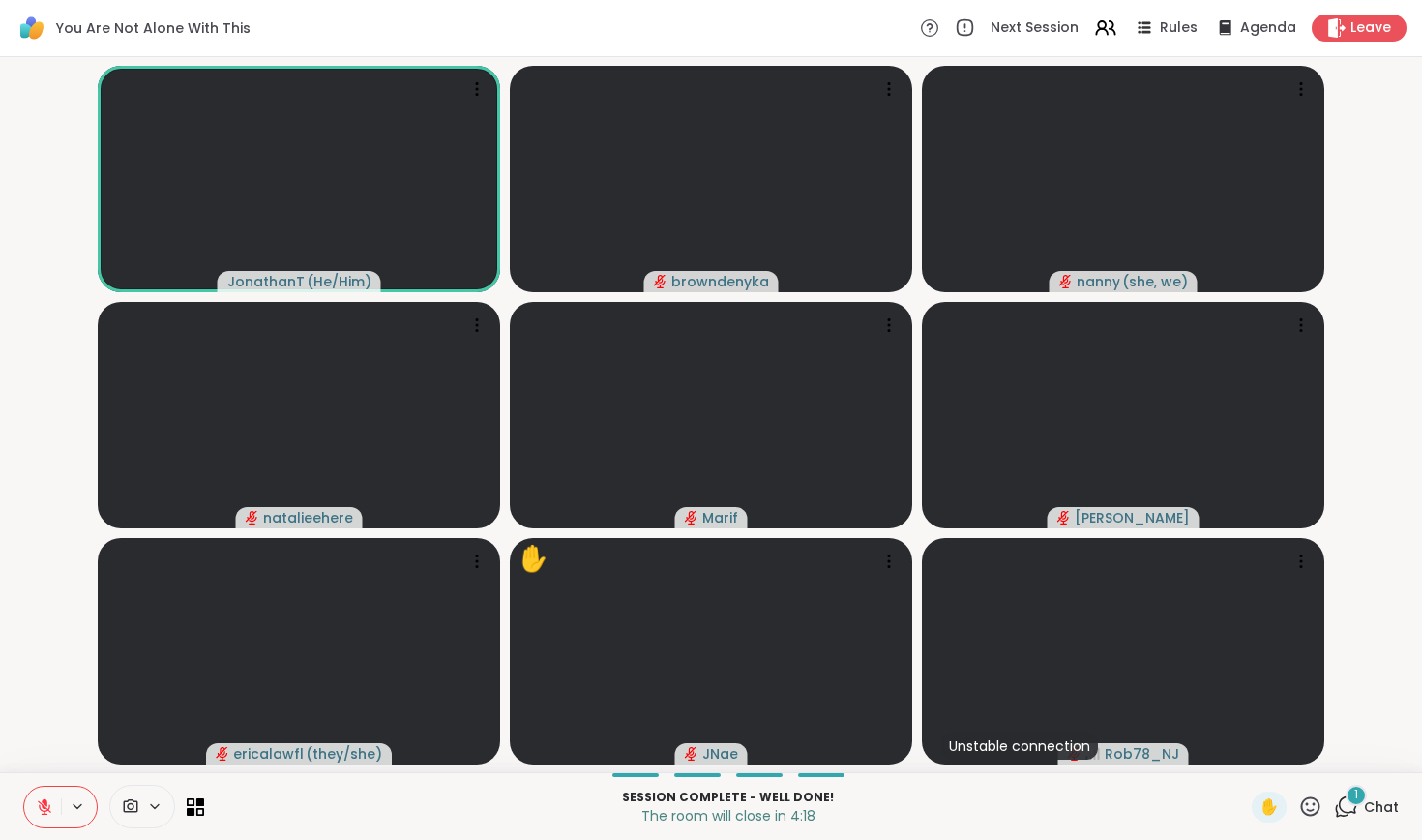
click at [1364, 809] on div "1 Chat" at bounding box center [1367, 806] width 65 height 31
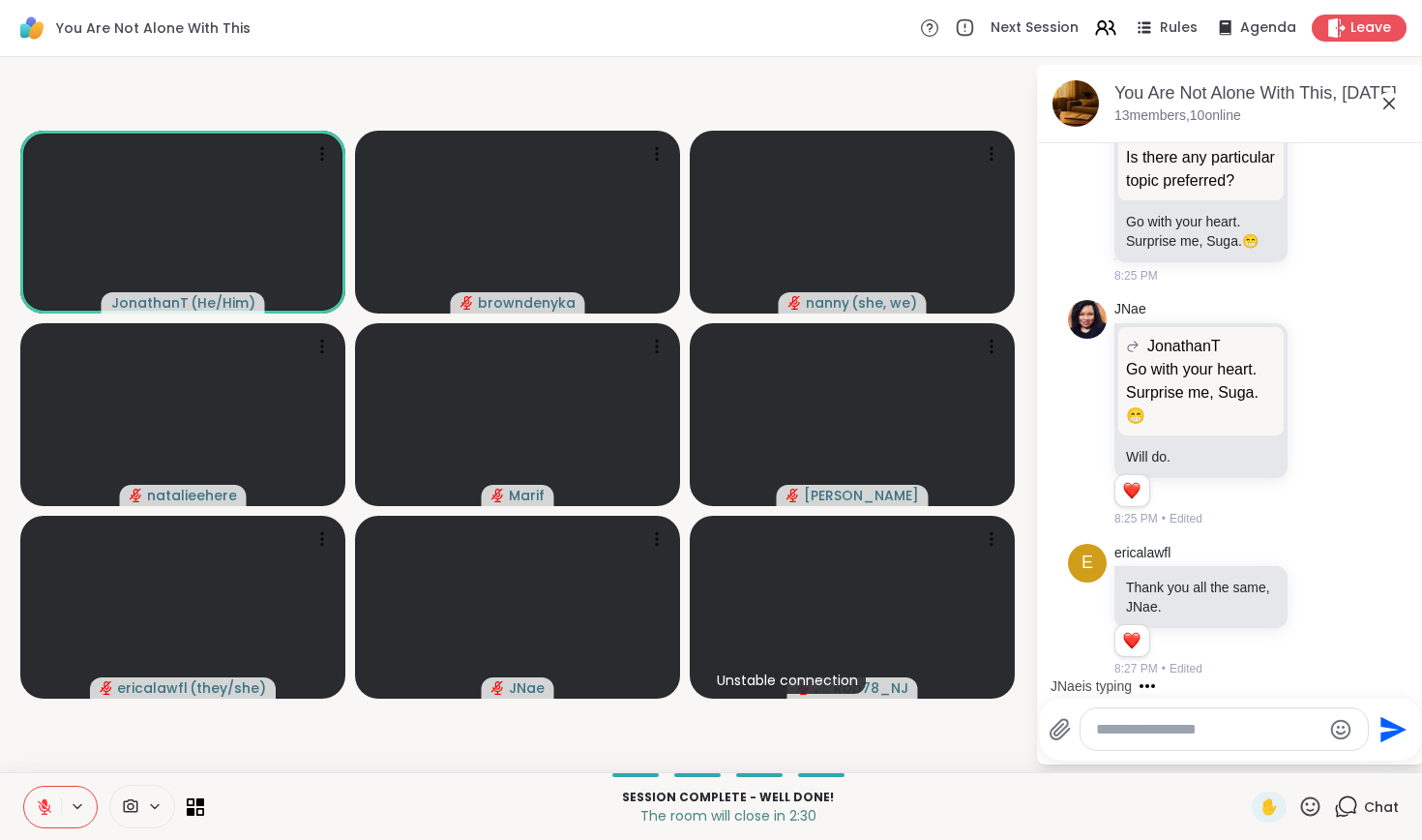
scroll to position [11527, 0]
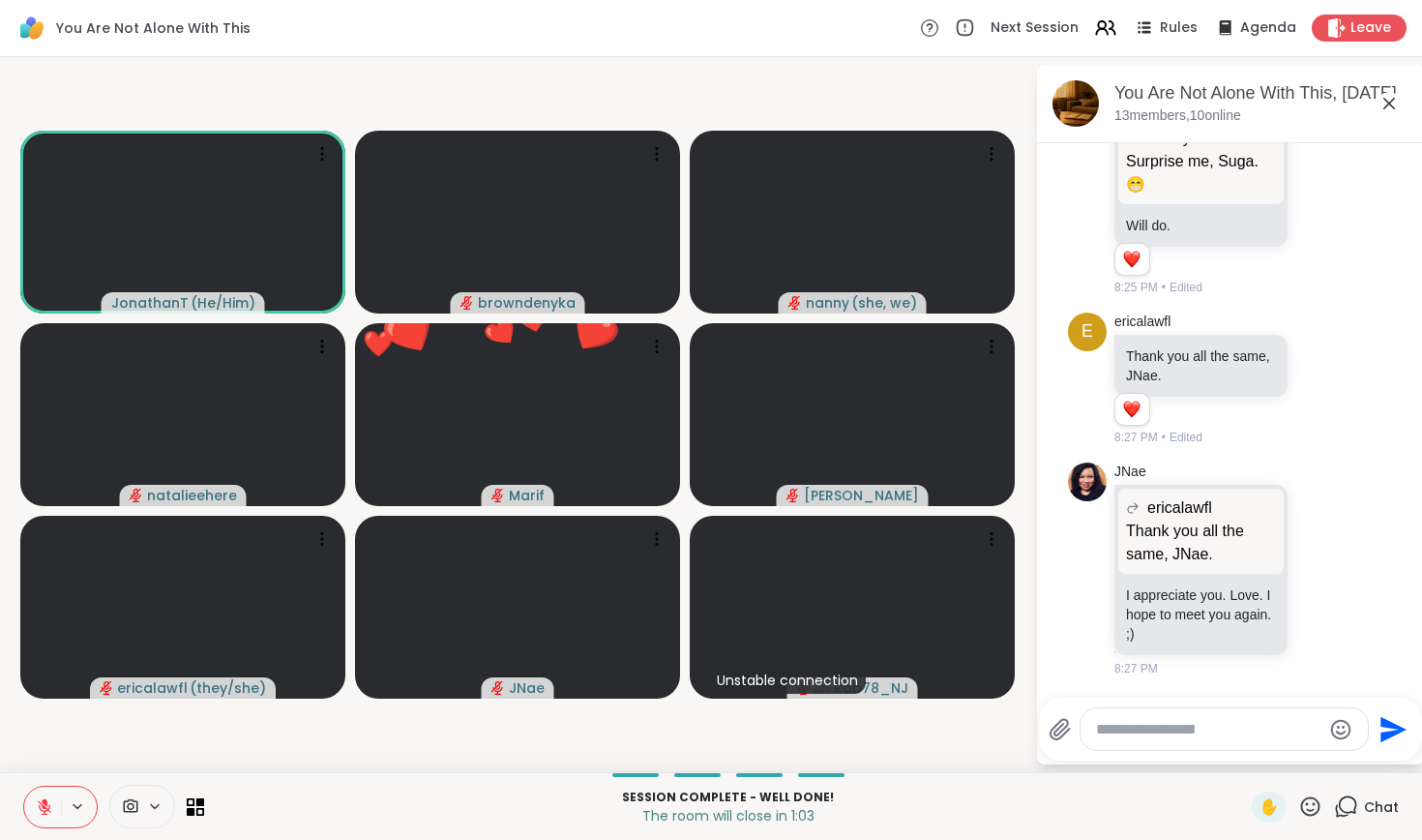
click at [1314, 803] on icon at bounding box center [1310, 806] width 24 height 24
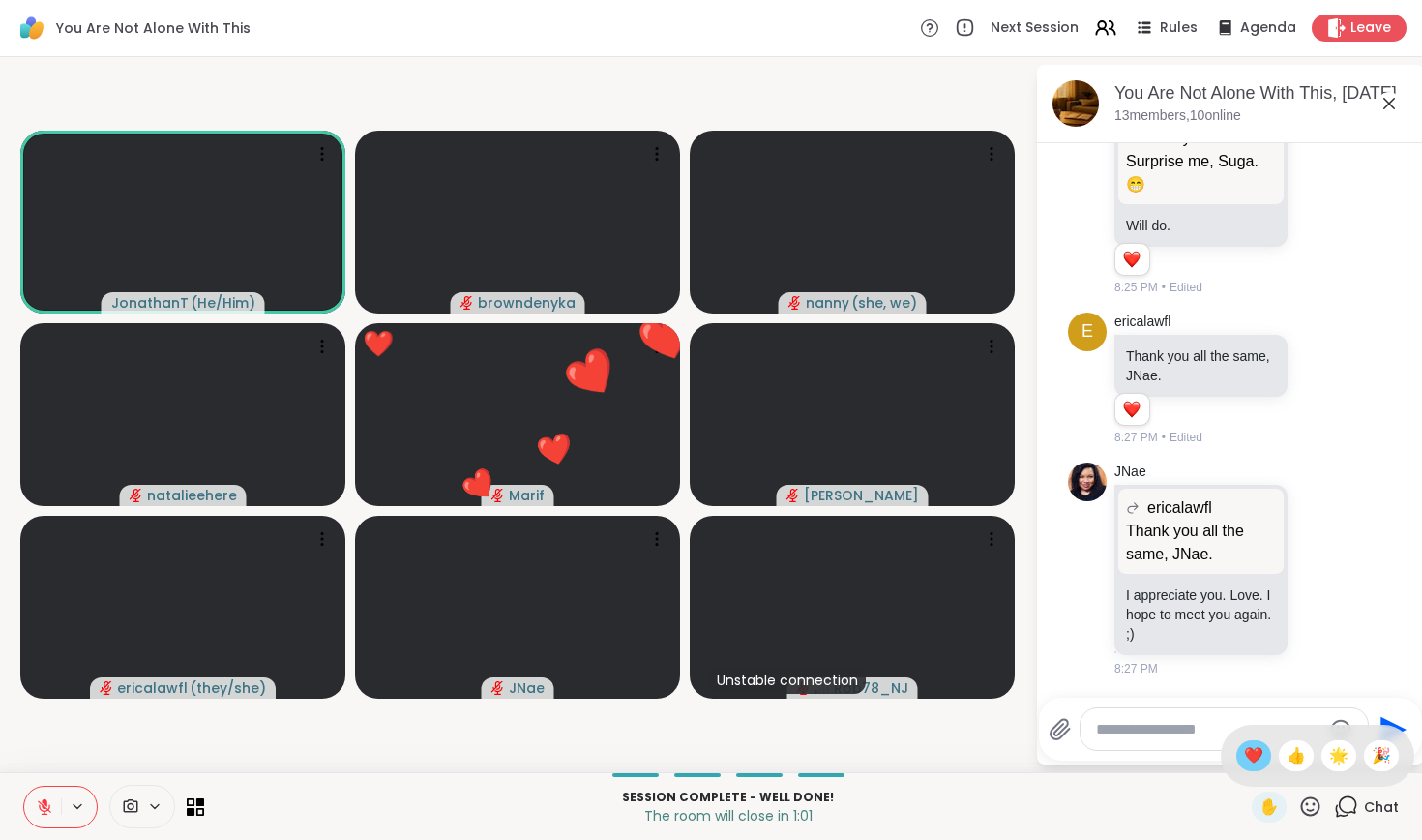
click at [1244, 752] on span "❤️" at bounding box center [1254, 756] width 20 height 24
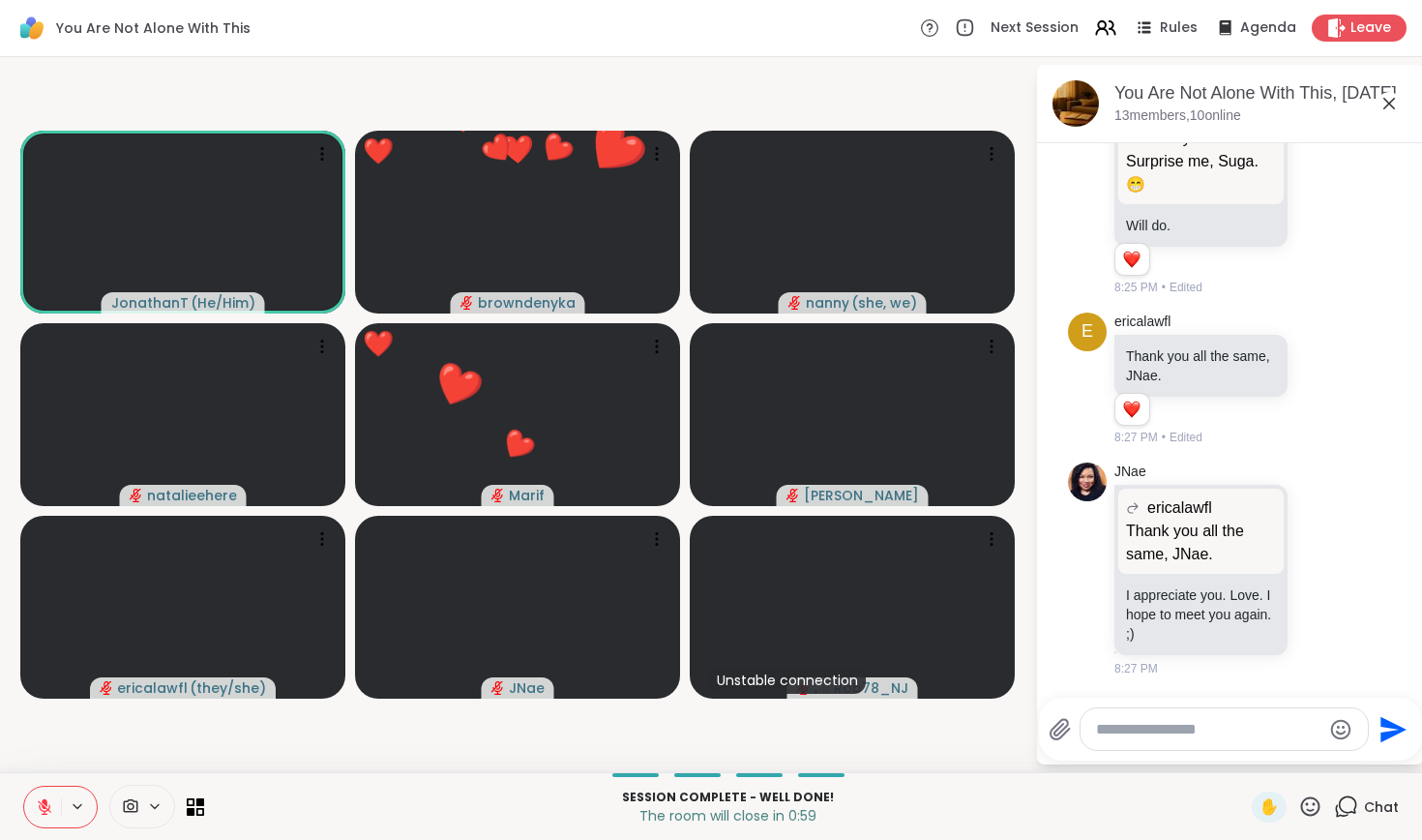
click at [1304, 798] on icon at bounding box center [1310, 806] width 24 height 24
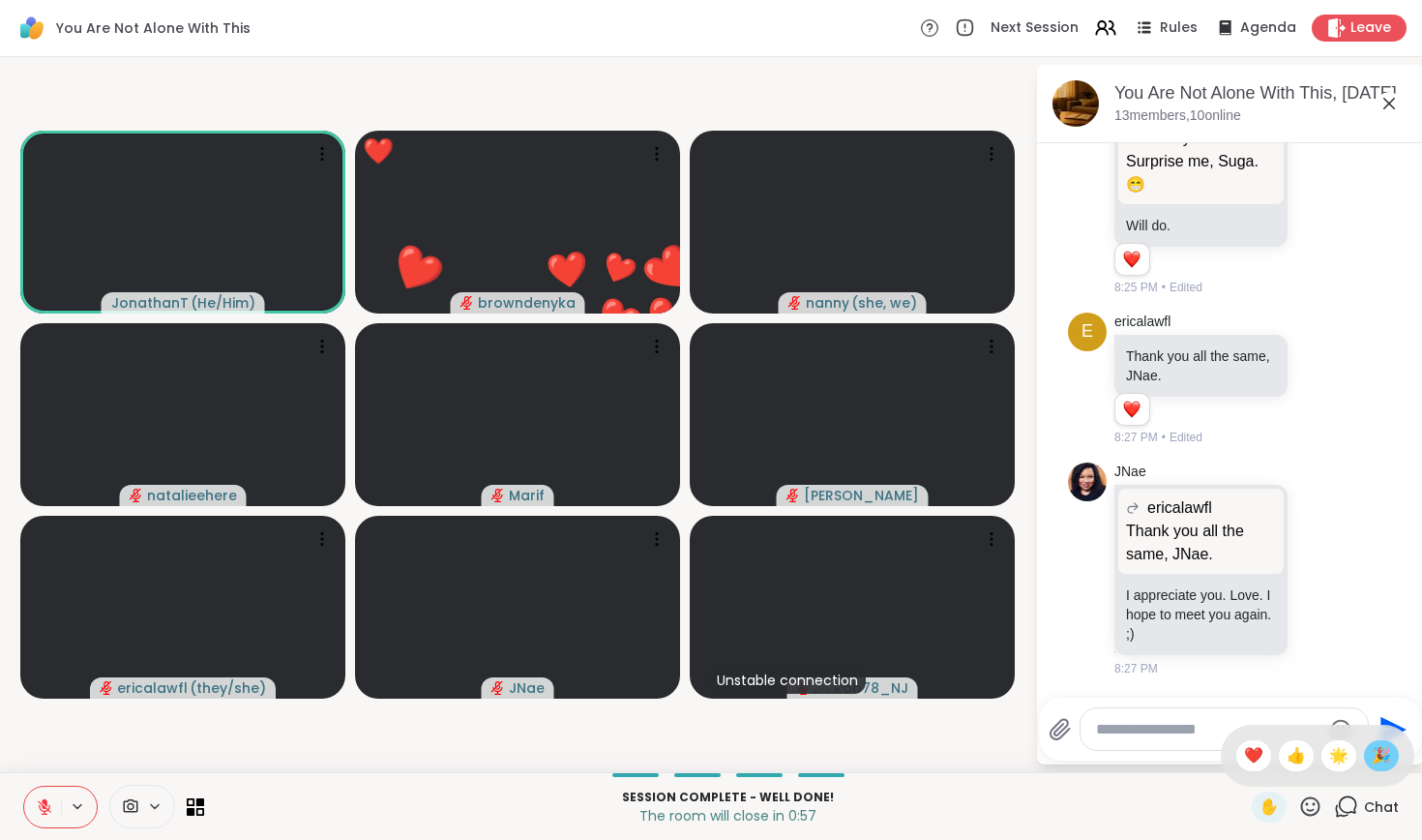
click at [1378, 757] on span "🎉" at bounding box center [1382, 756] width 20 height 24
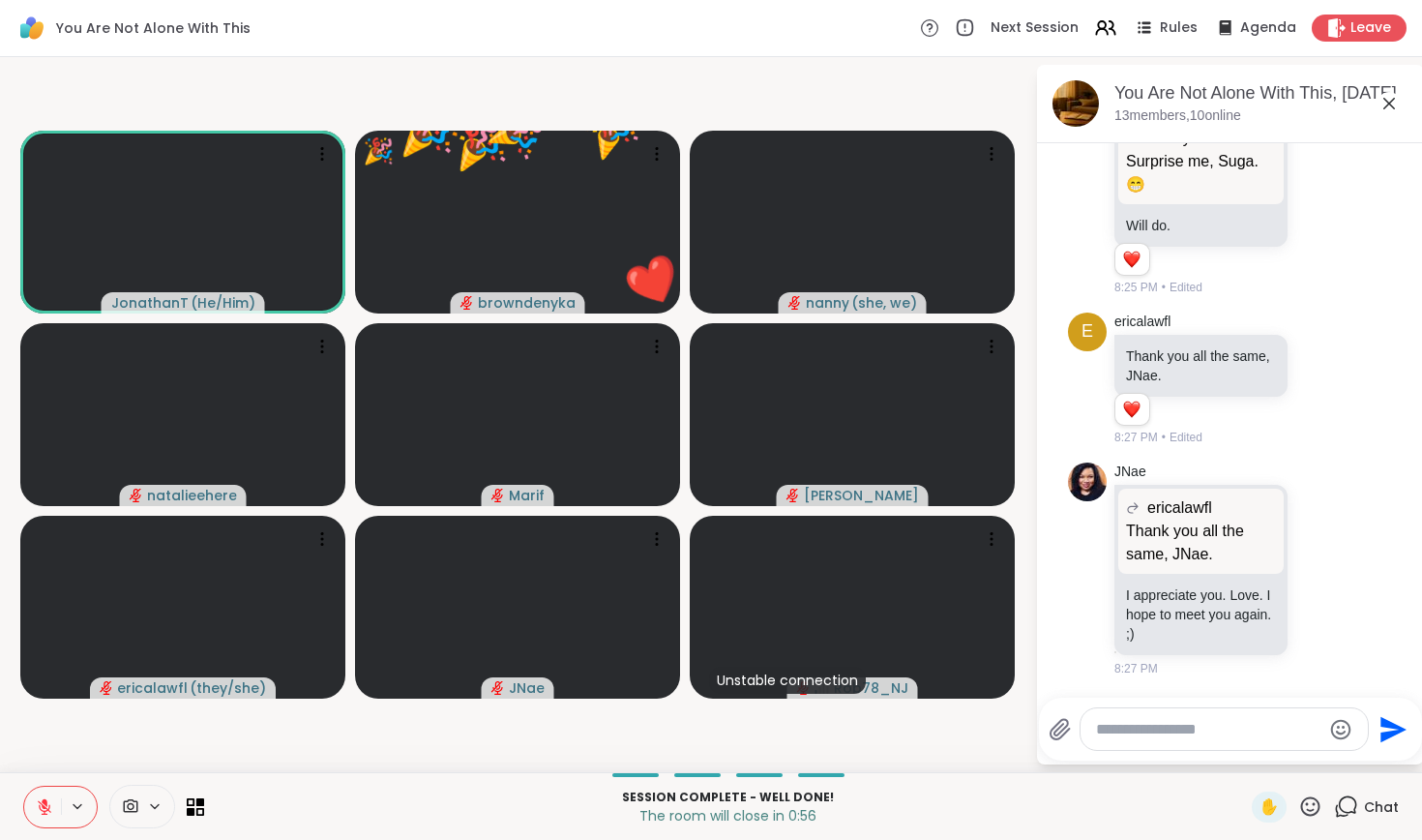
click at [1312, 798] on icon at bounding box center [1311, 806] width 20 height 20
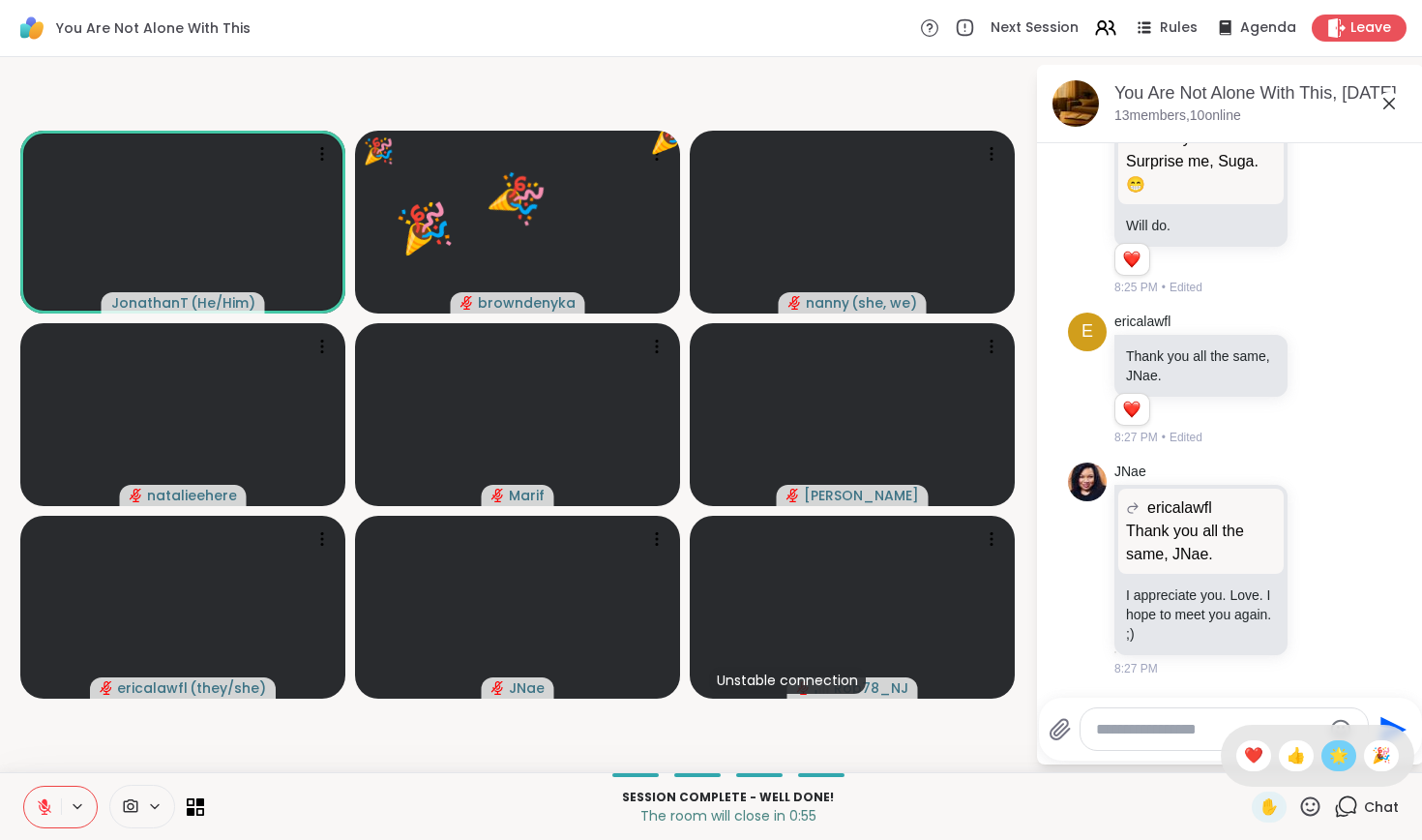
click at [1334, 758] on span "🌟" at bounding box center [1339, 756] width 20 height 24
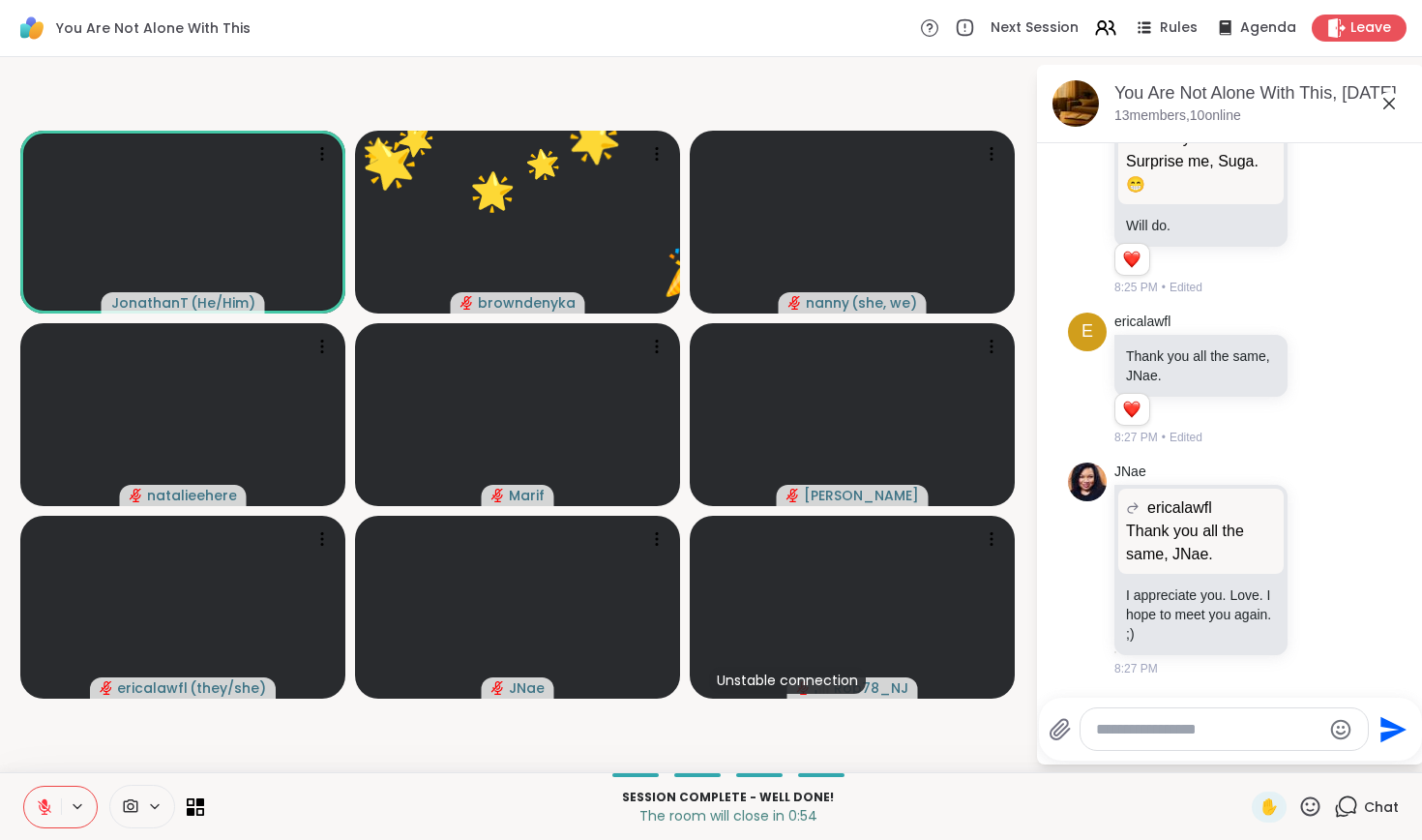
click at [1299, 805] on icon at bounding box center [1310, 806] width 24 height 24
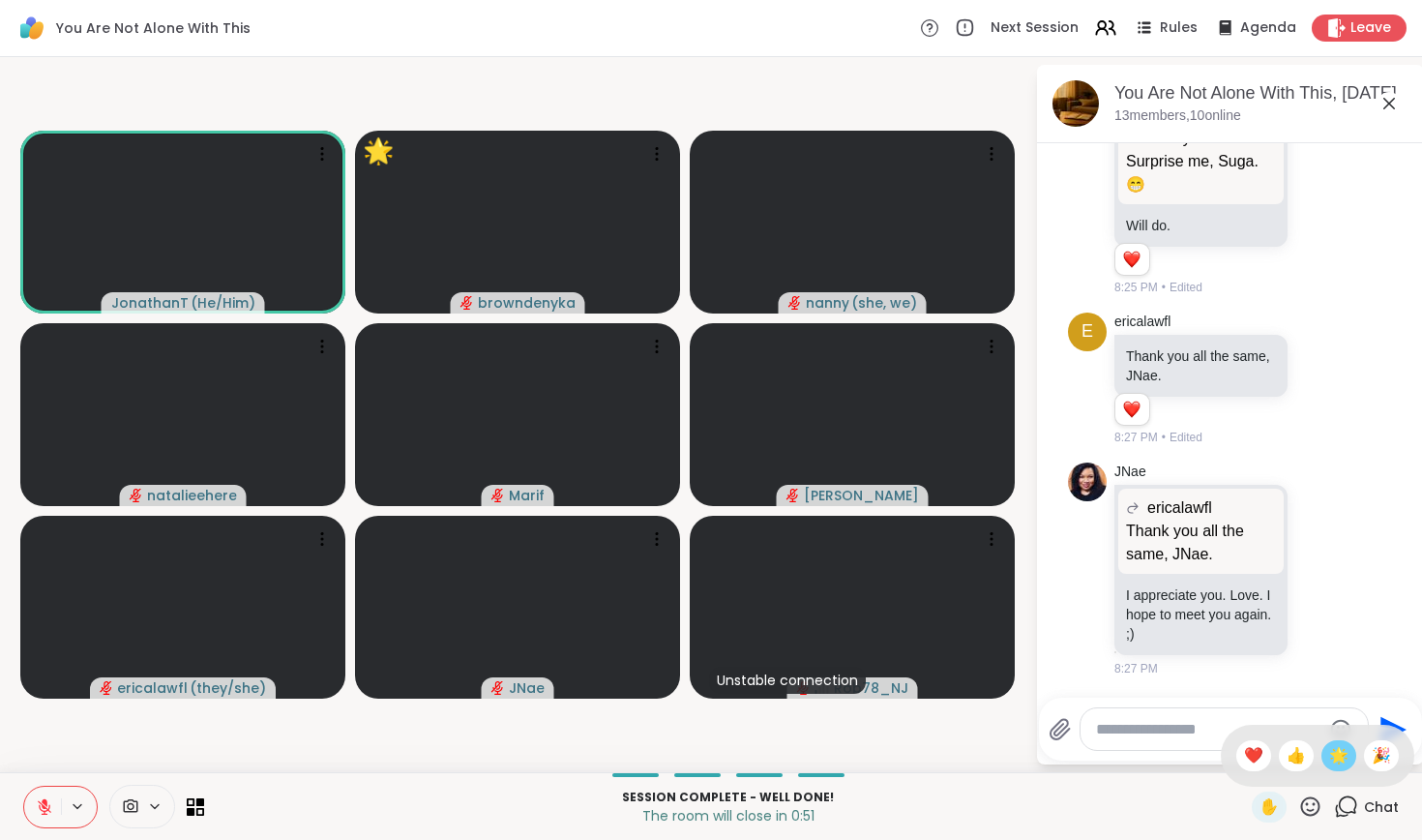
click at [1336, 763] on span "🌟" at bounding box center [1339, 756] width 20 height 24
click at [1302, 807] on icon at bounding box center [1311, 806] width 20 height 20
click at [1330, 766] on span "🌟" at bounding box center [1339, 756] width 20 height 24
click at [1310, 804] on icon at bounding box center [1310, 806] width 24 height 24
click at [1374, 754] on span "🎉" at bounding box center [1382, 756] width 20 height 24
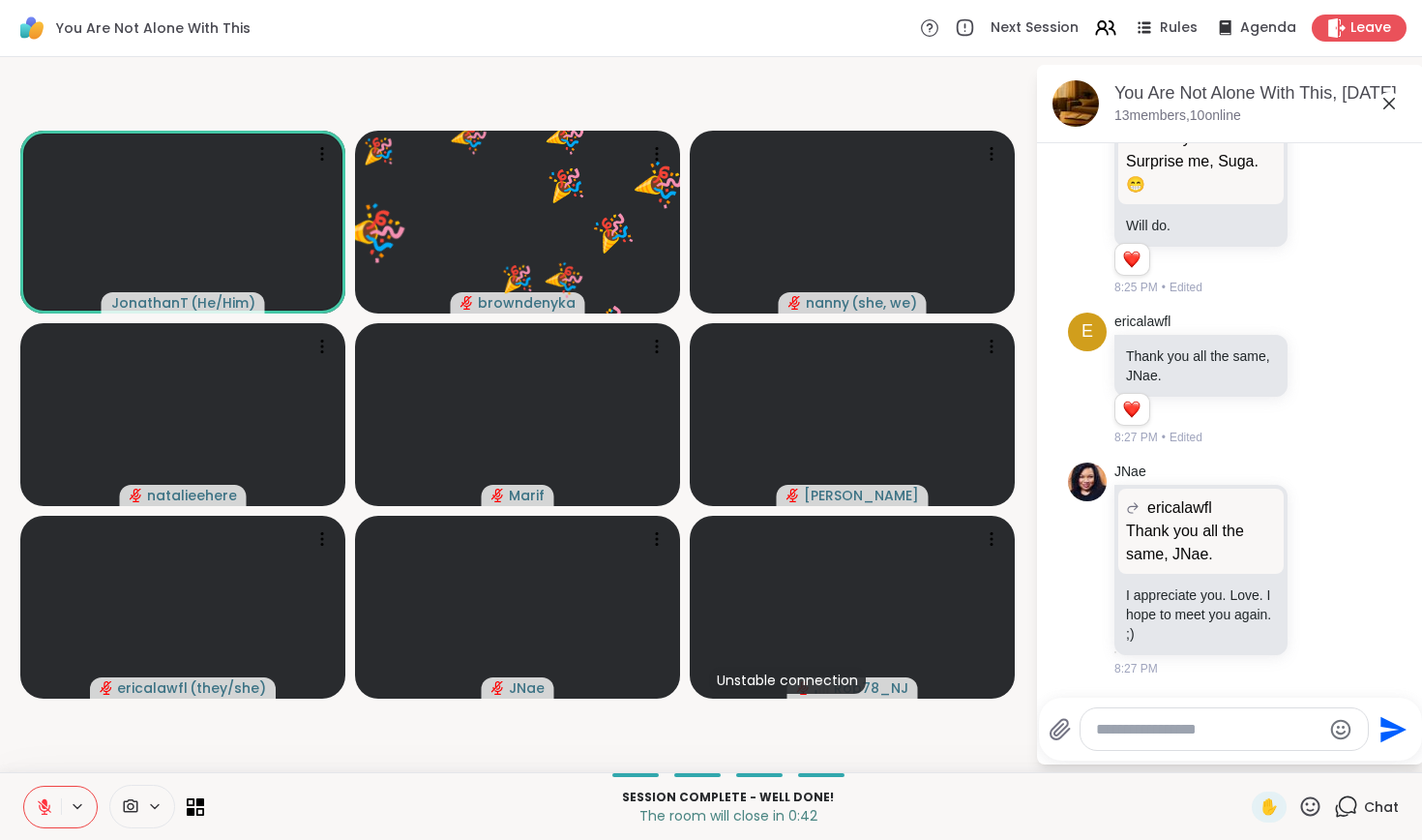
click at [1315, 798] on icon at bounding box center [1311, 806] width 20 height 20
click at [1160, 822] on p "The room will close in 0:38" at bounding box center [727, 816] width 1025 height 20
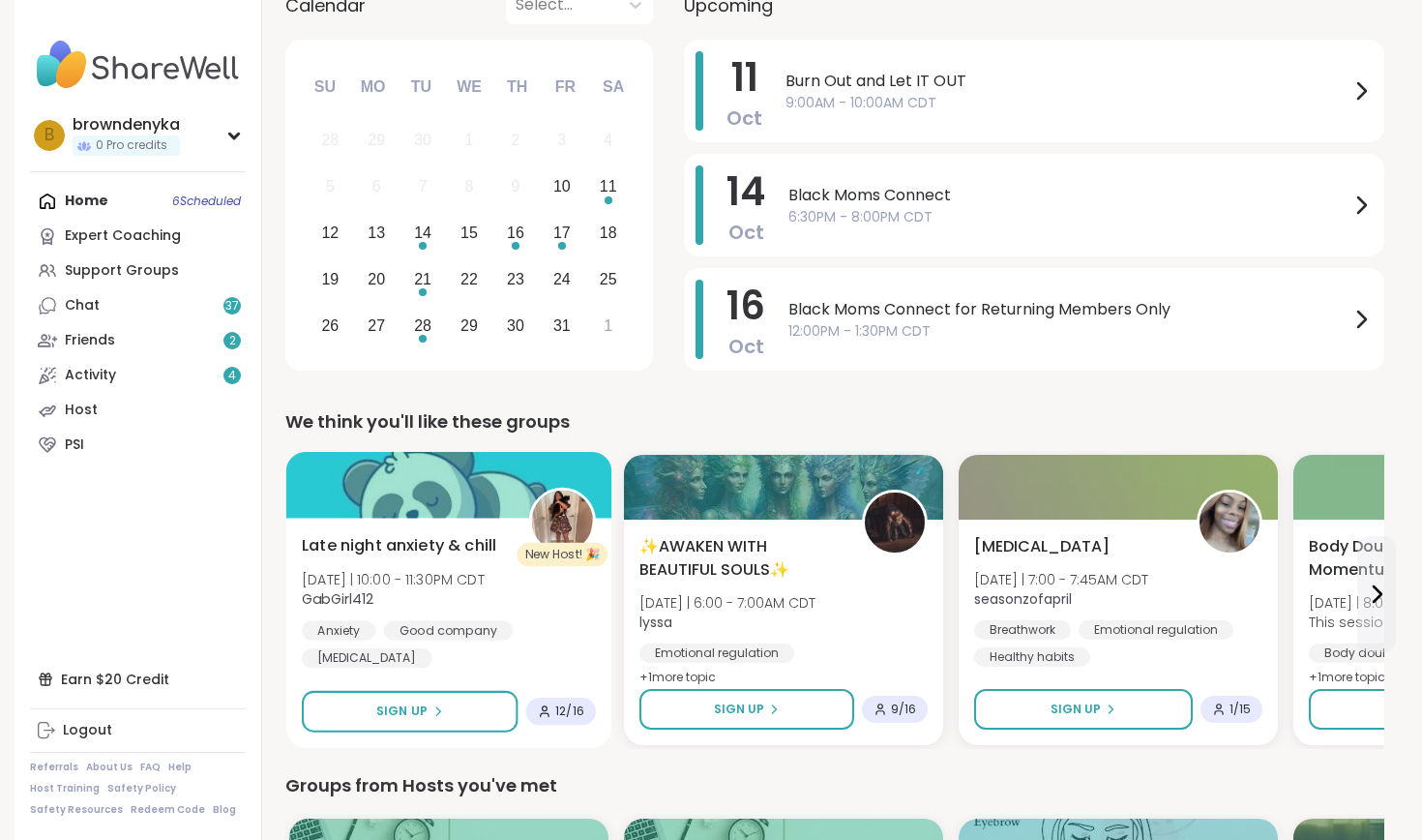
scroll to position [246, 0]
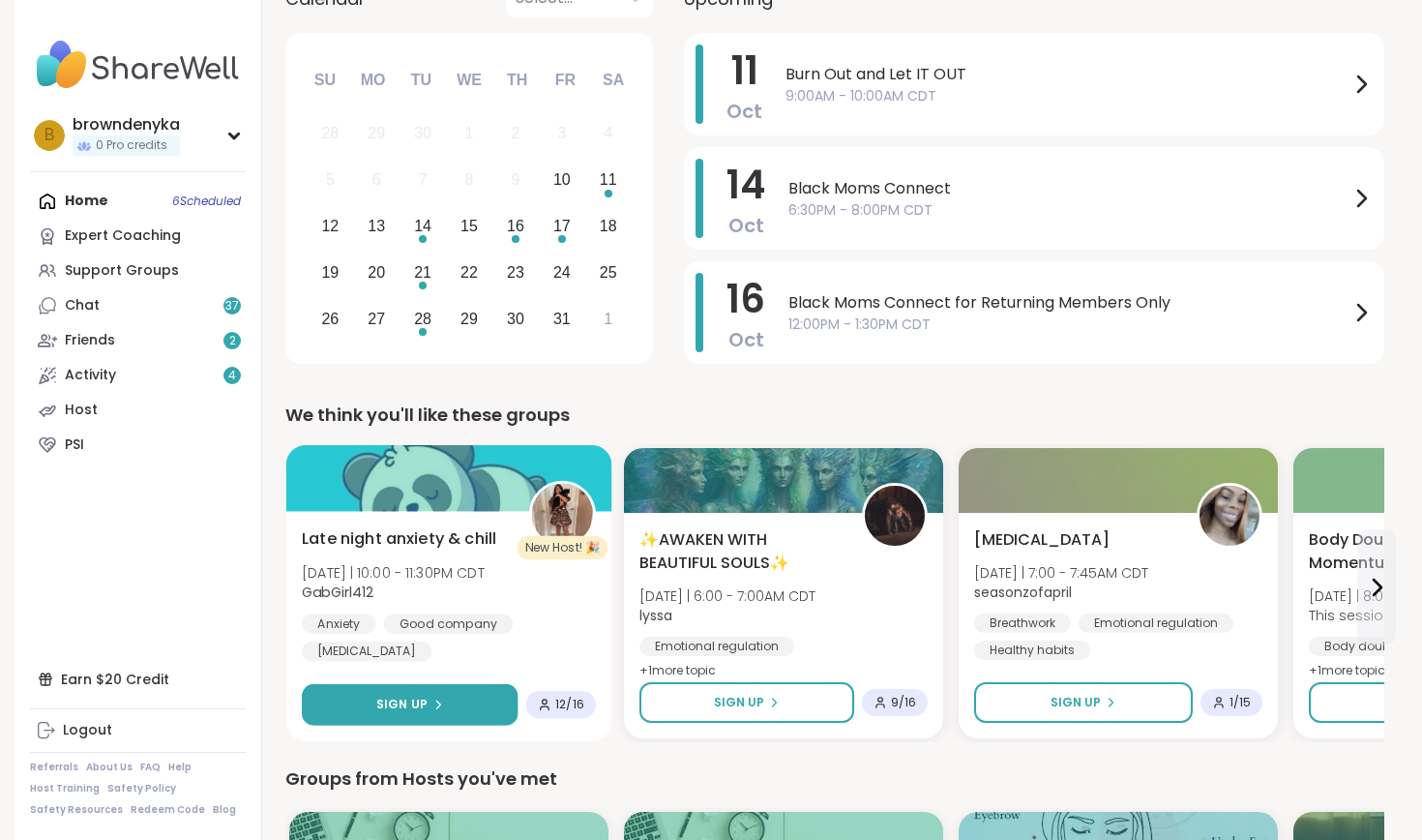
click at [427, 716] on button "Sign Up" at bounding box center [410, 705] width 215 height 42
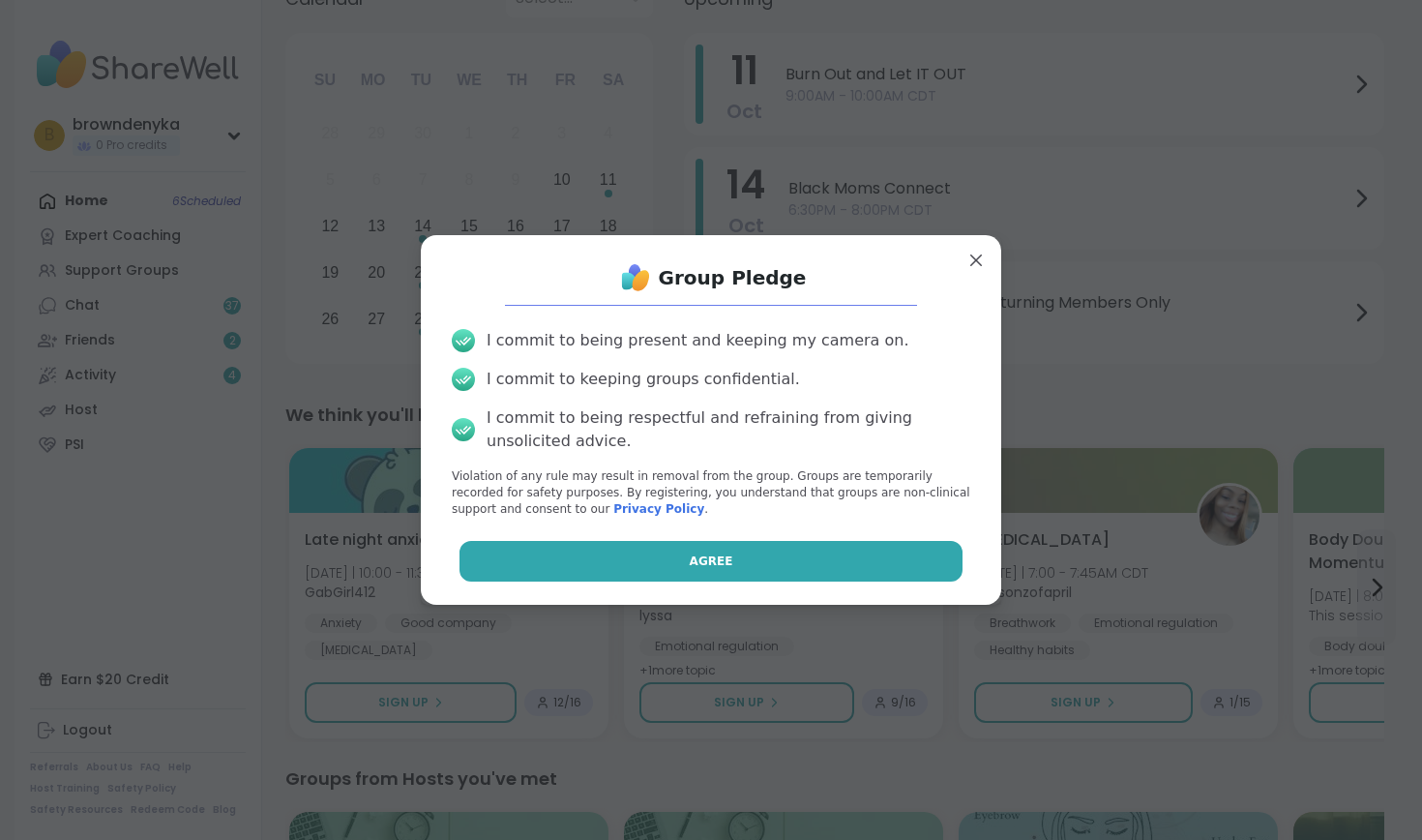
click at [655, 553] on button "Agree" at bounding box center [711, 560] width 504 height 41
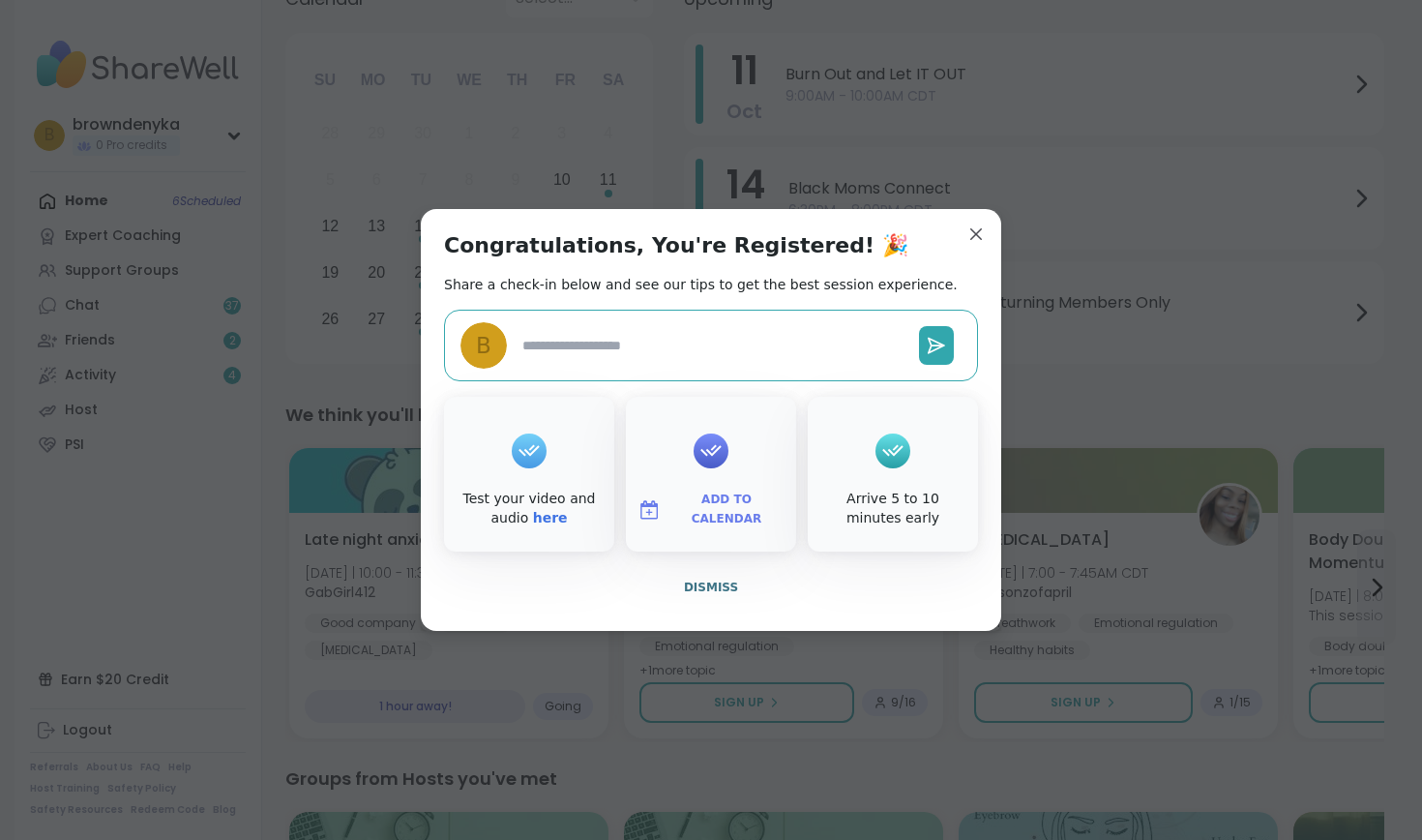
type textarea "*"
